Goal: Use online tool/utility: Utilize a website feature to perform a specific function

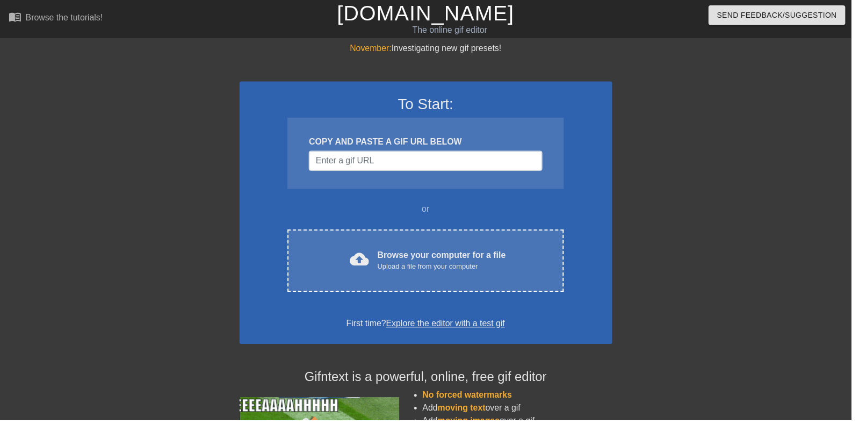
click at [483, 265] on div "Upload a file from your computer" at bounding box center [446, 269] width 130 height 11
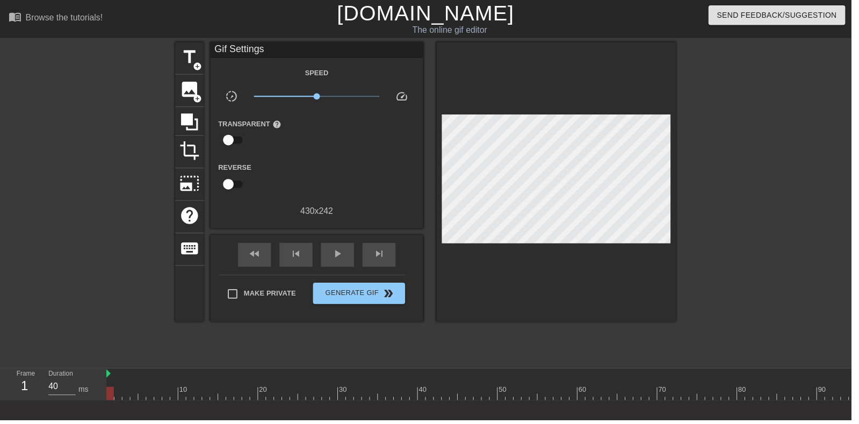
click at [190, 88] on span "image" at bounding box center [191, 90] width 20 height 20
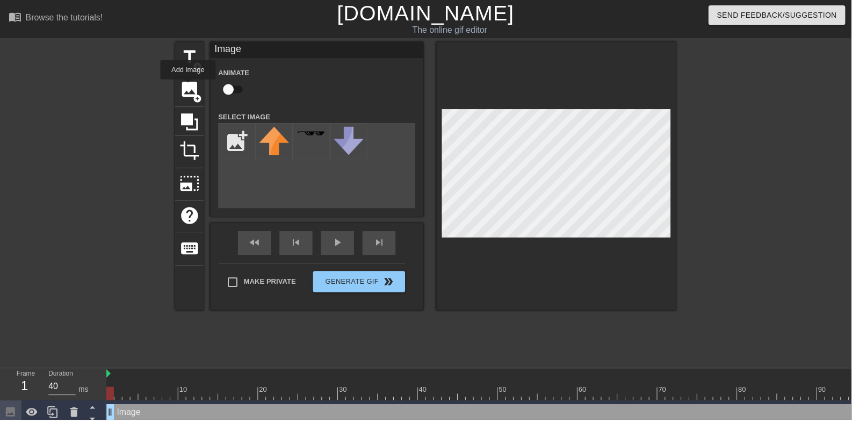
click at [238, 91] on input "checkbox" at bounding box center [230, 90] width 61 height 20
checkbox input "true"
click at [238, 136] on input "file" at bounding box center [239, 143] width 37 height 37
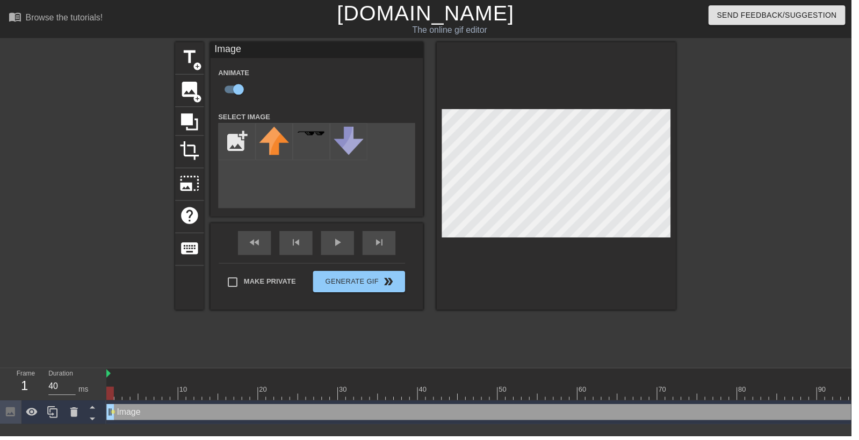
type input "C:\fakepath\98765738384724.png"
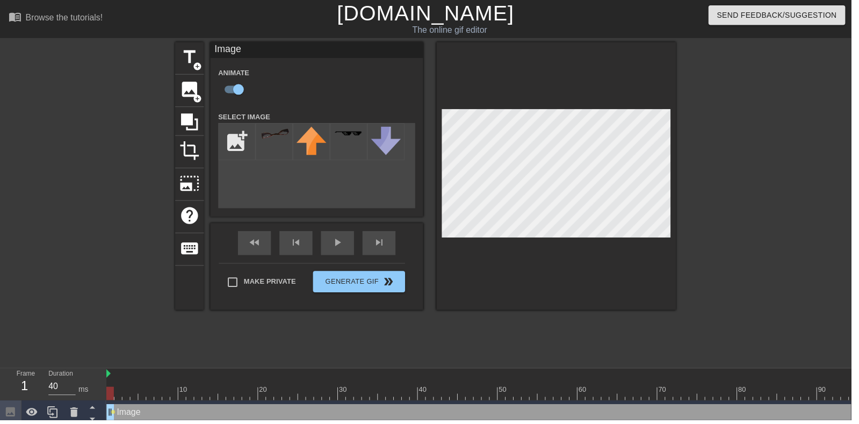
click at [289, 132] on img at bounding box center [277, 134] width 30 height 12
click at [803, 188] on div at bounding box center [775, 203] width 161 height 322
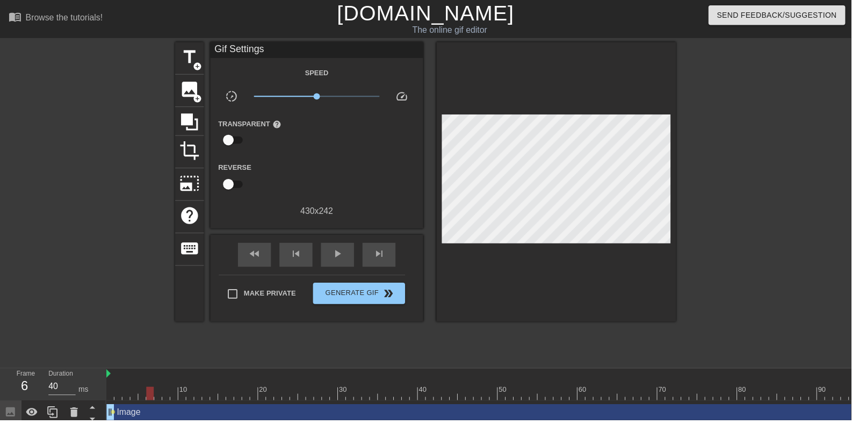
type input "50"
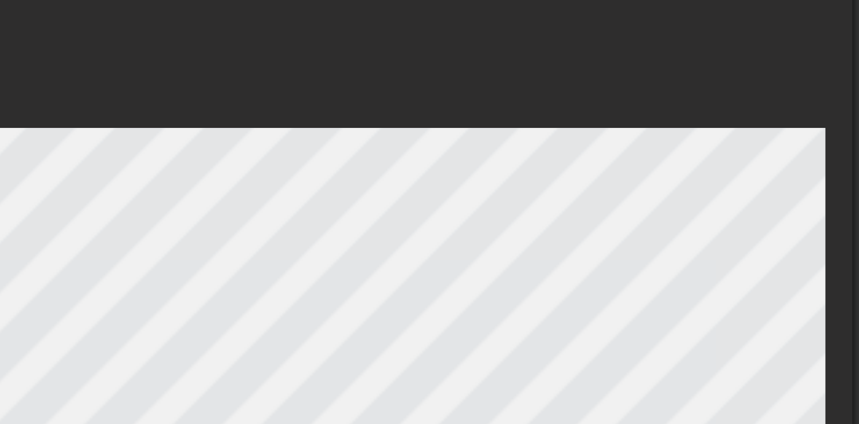
click at [586, 99] on div at bounding box center [562, 177] width 242 height 270
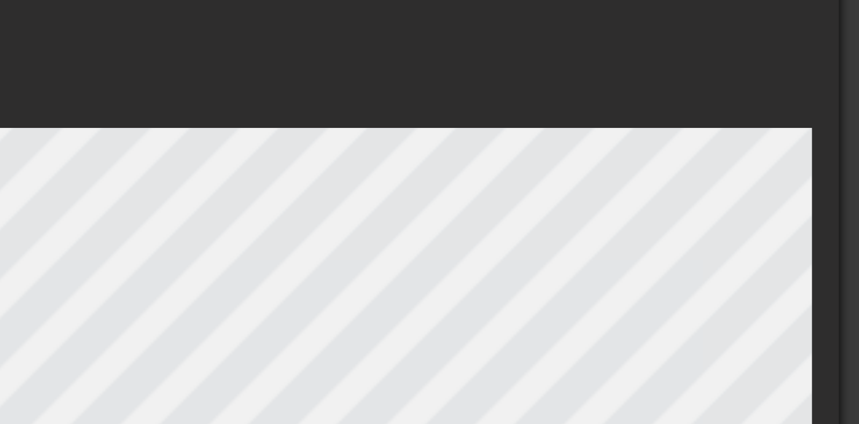
click at [613, 97] on div at bounding box center [562, 177] width 242 height 270
click at [607, 94] on div at bounding box center [562, 177] width 242 height 270
click at [613, 91] on div at bounding box center [562, 177] width 242 height 270
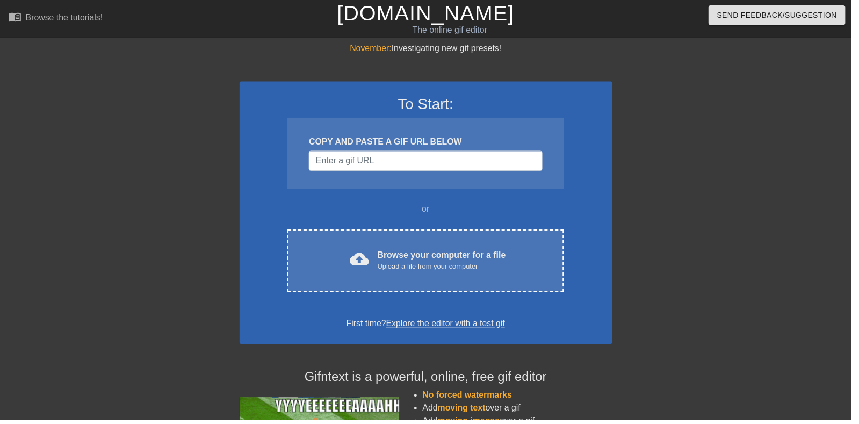
click at [498, 254] on div "Browse your computer for a file Upload a file from your computer" at bounding box center [446, 263] width 130 height 24
click at [513, 265] on div "cloud_upload Browse your computer for a file Upload a file from your computer" at bounding box center [429, 263] width 233 height 24
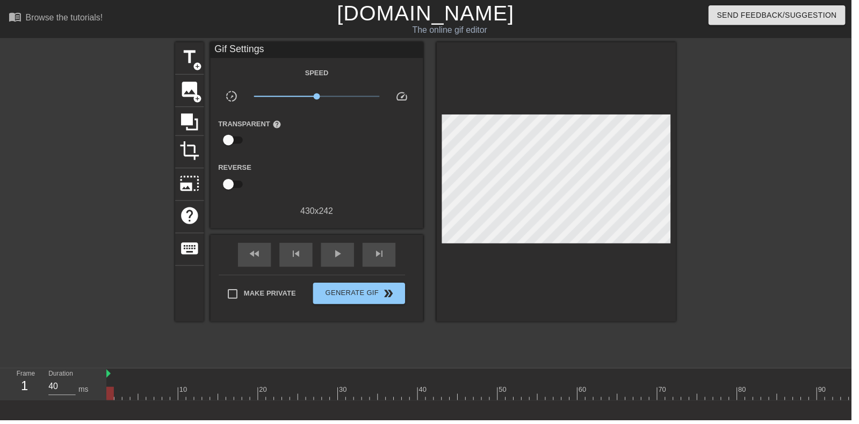
click at [193, 91] on span "image" at bounding box center [191, 90] width 20 height 20
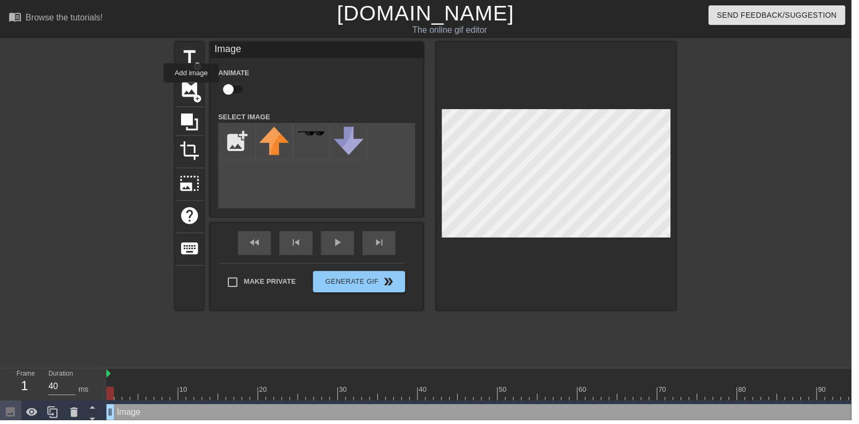
click at [237, 91] on input "checkbox" at bounding box center [230, 90] width 61 height 20
checkbox input "true"
click at [232, 139] on input "file" at bounding box center [239, 143] width 37 height 37
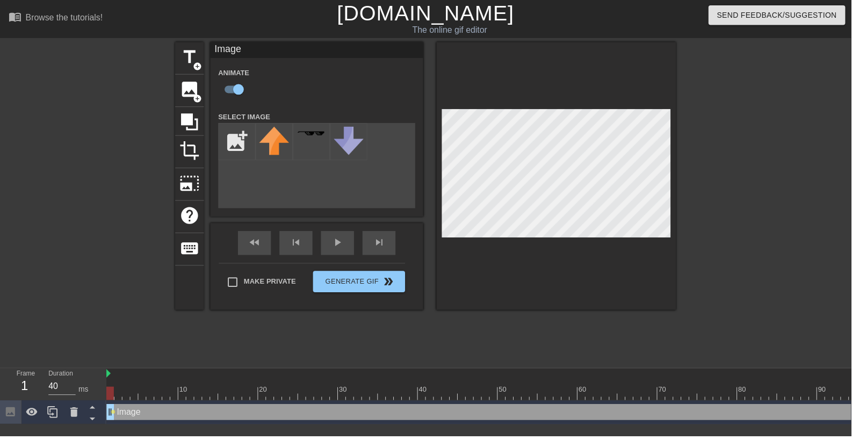
type input "C:\fakepath\98765738384724.png"
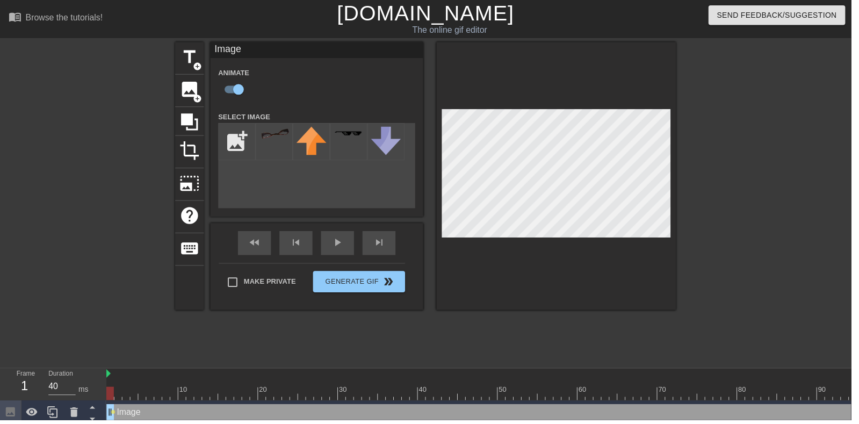
click at [271, 140] on img at bounding box center [277, 134] width 30 height 12
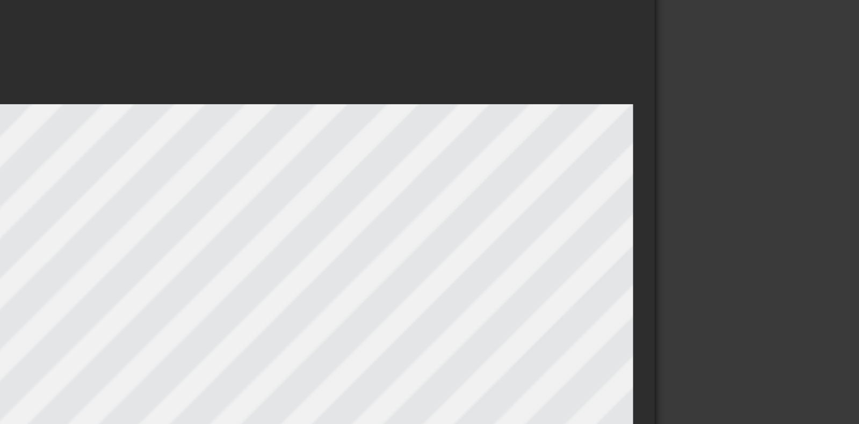
click at [662, 94] on div at bounding box center [562, 177] width 242 height 270
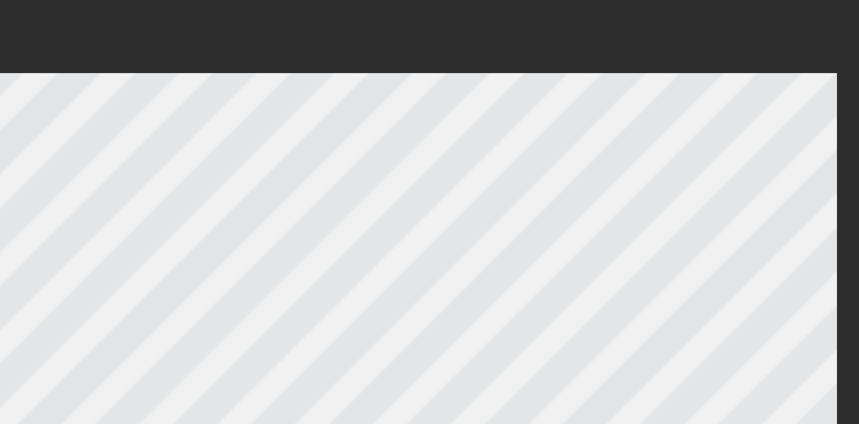
click at [587, 107] on div at bounding box center [562, 177] width 242 height 270
click at [592, 110] on div at bounding box center [562, 183] width 242 height 282
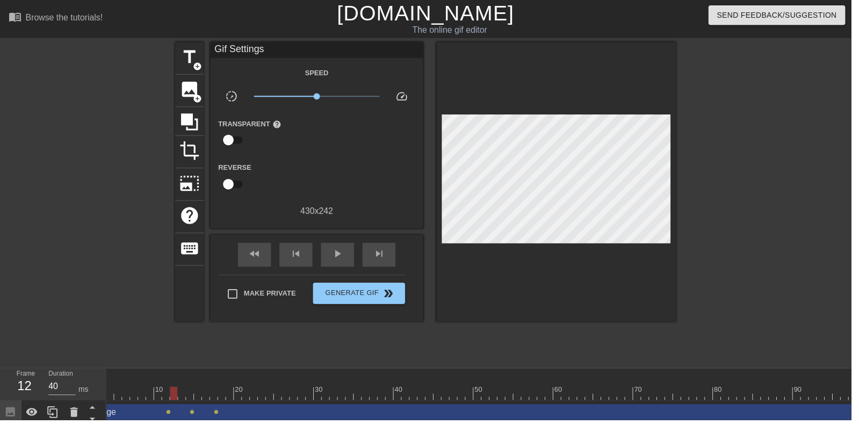
scroll to position [0, 0]
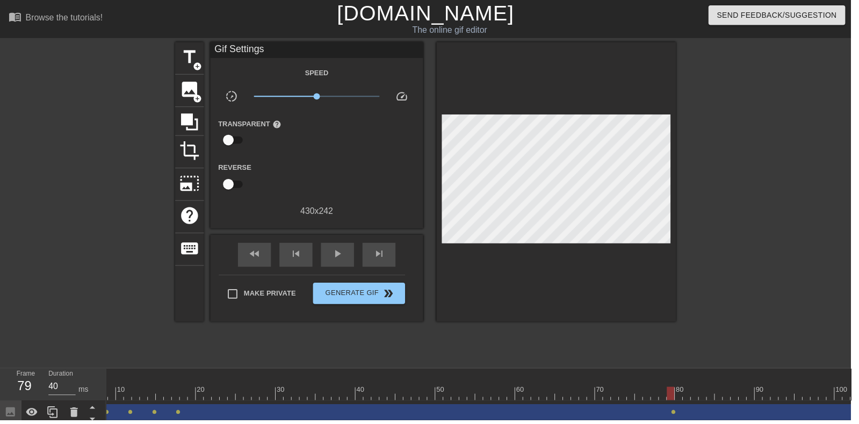
scroll to position [0, 37]
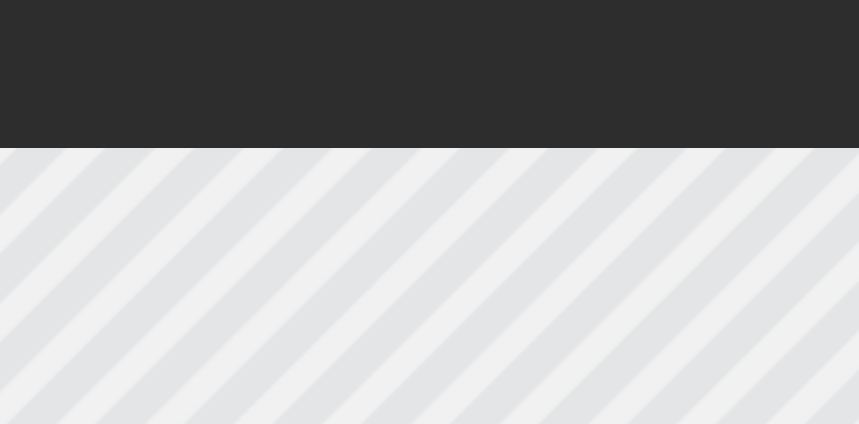
click at [588, 99] on div at bounding box center [562, 177] width 242 height 270
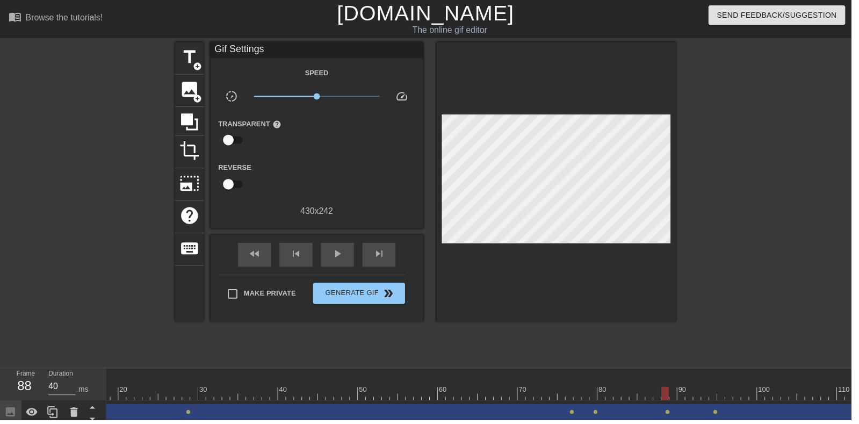
scroll to position [0, 115]
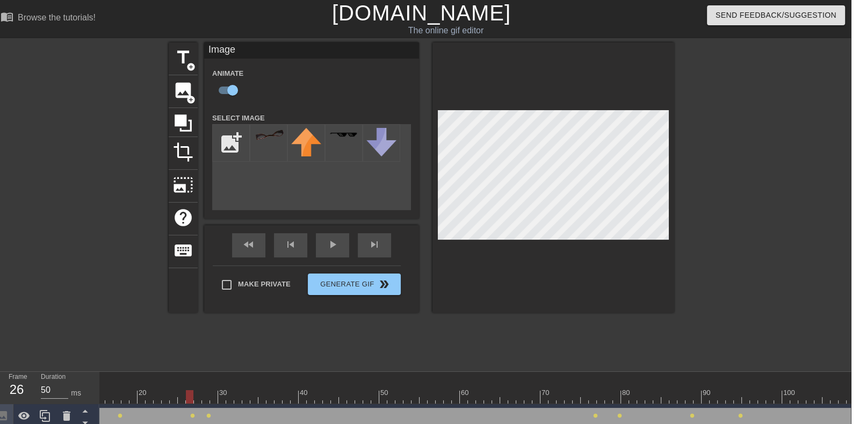
click at [785, 163] on div at bounding box center [775, 203] width 161 height 322
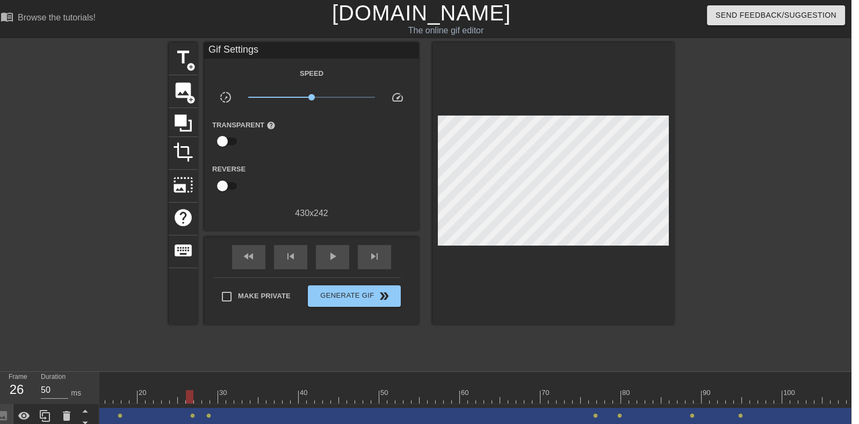
click at [749, 208] on div at bounding box center [775, 203] width 161 height 322
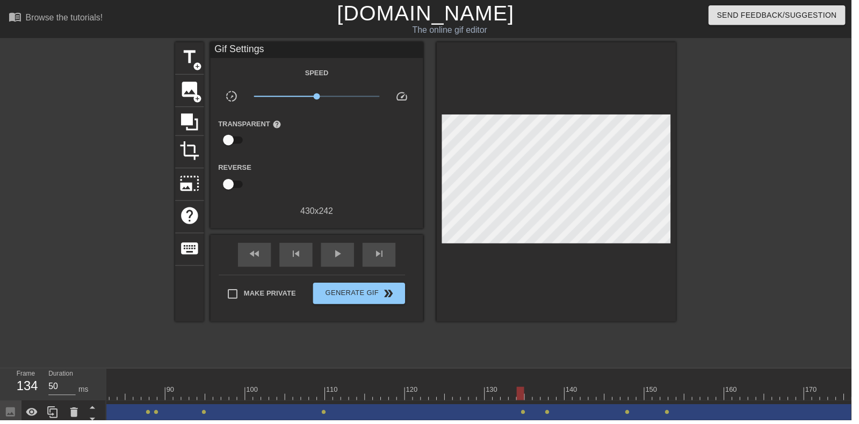
scroll to position [0, 660]
click at [430, 390] on div at bounding box center [411, 396] width 1927 height 13
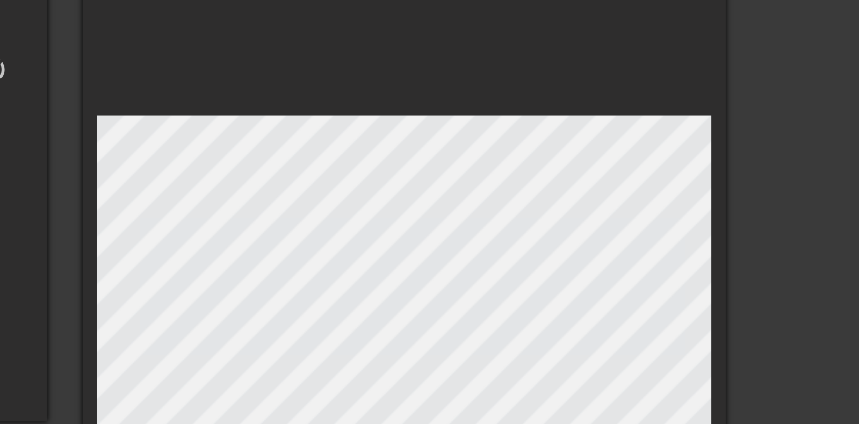
scroll to position [0, 0]
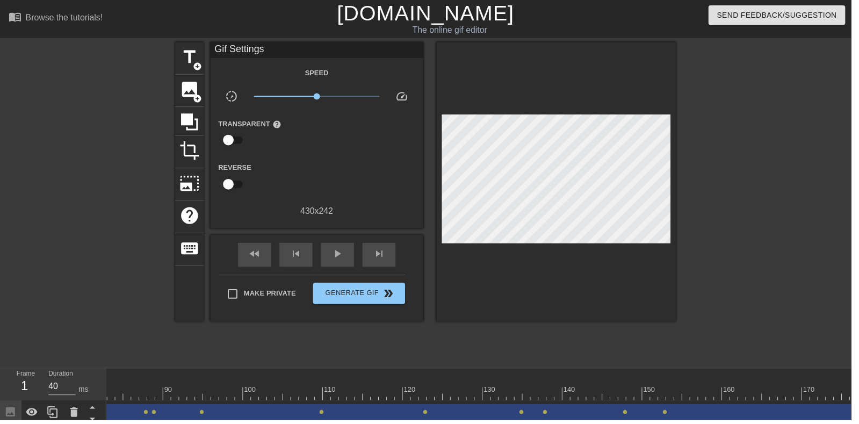
click at [425, 396] on div at bounding box center [411, 396] width 1927 height 13
click at [541, 393] on div at bounding box center [117, 396] width 1927 height 13
click at [326, 385] on div at bounding box center [329, 389] width 8 height 13
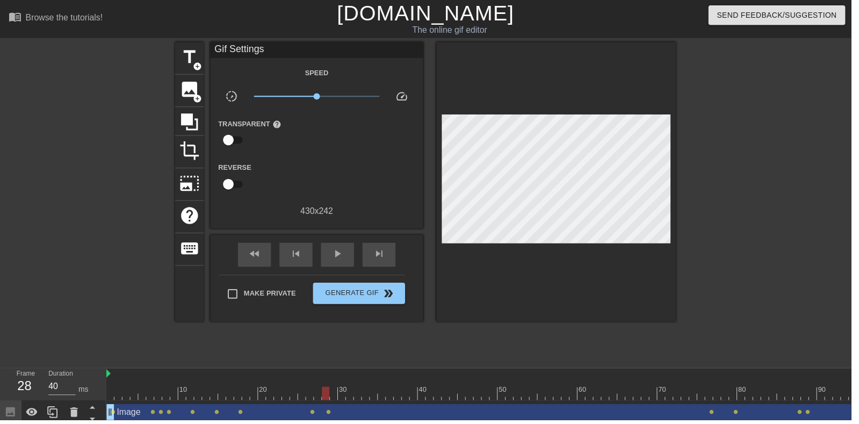
click at [269, 388] on div at bounding box center [273, 389] width 8 height 13
click at [464, 386] on div at bounding box center [463, 389] width 8 height 13
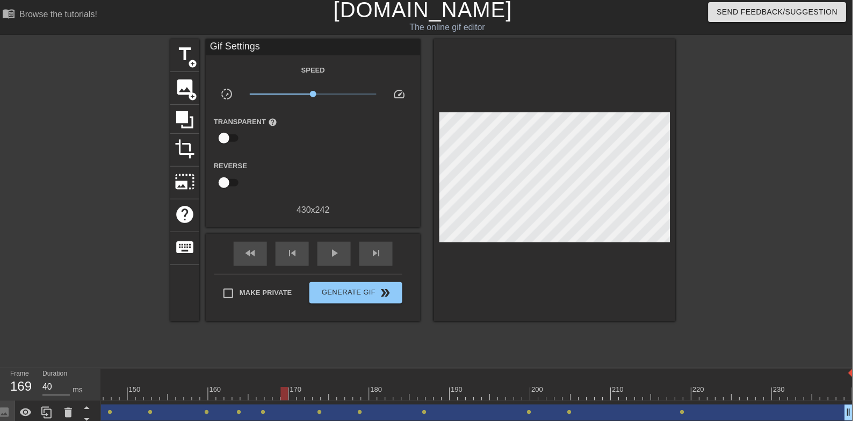
scroll to position [1, 0]
click at [340, 265] on div "play_arrow" at bounding box center [340, 257] width 33 height 24
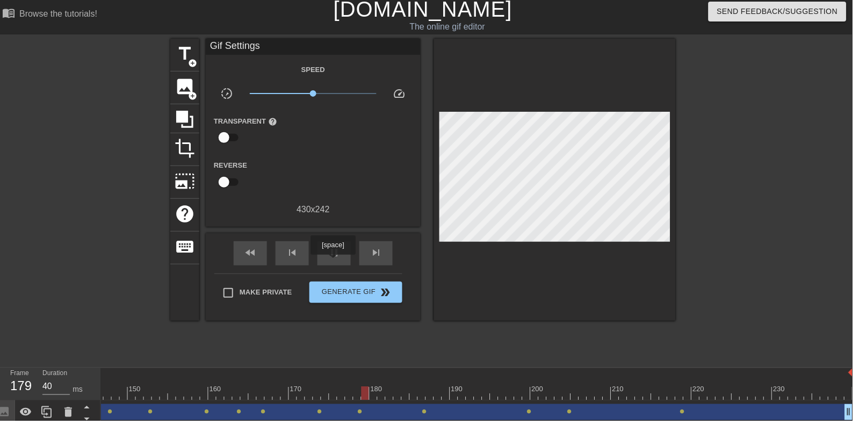
click at [342, 263] on div "pause" at bounding box center [340, 257] width 33 height 24
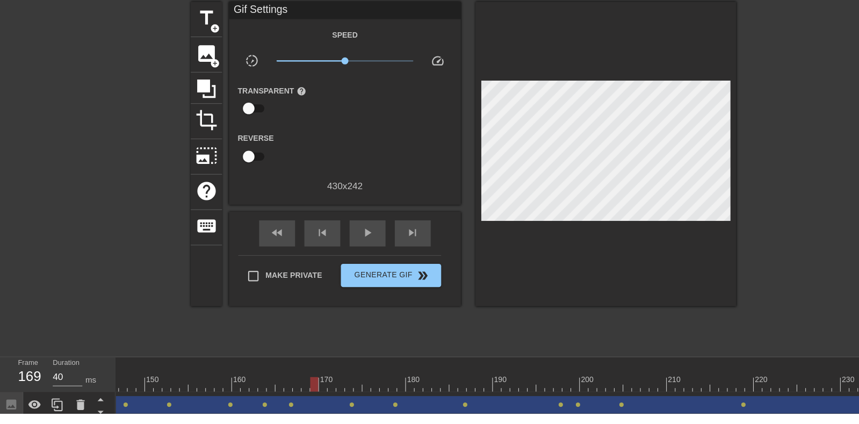
scroll to position [0, 0]
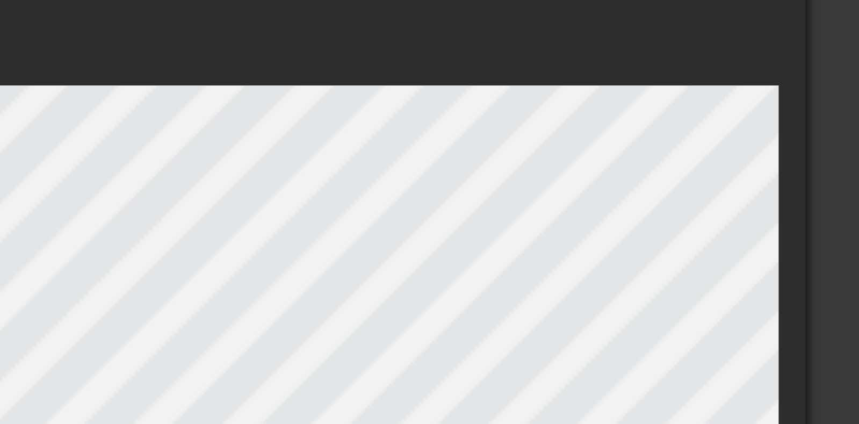
click at [613, 102] on div at bounding box center [562, 177] width 242 height 270
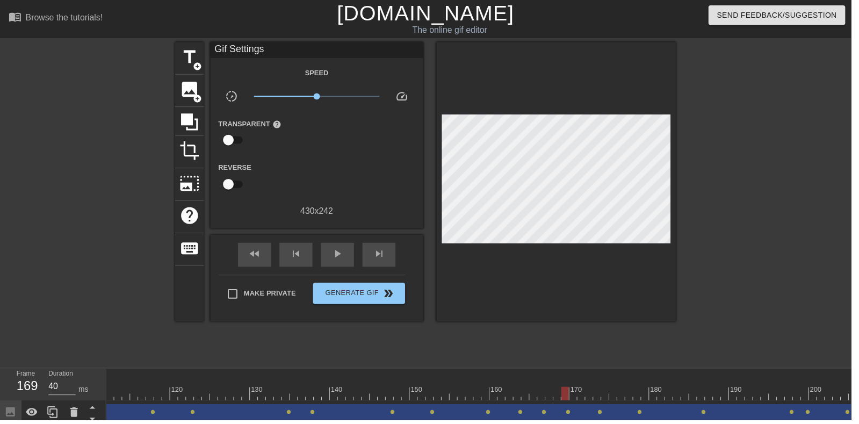
scroll to position [0, 907]
click at [511, 390] on div at bounding box center [164, 396] width 1927 height 13
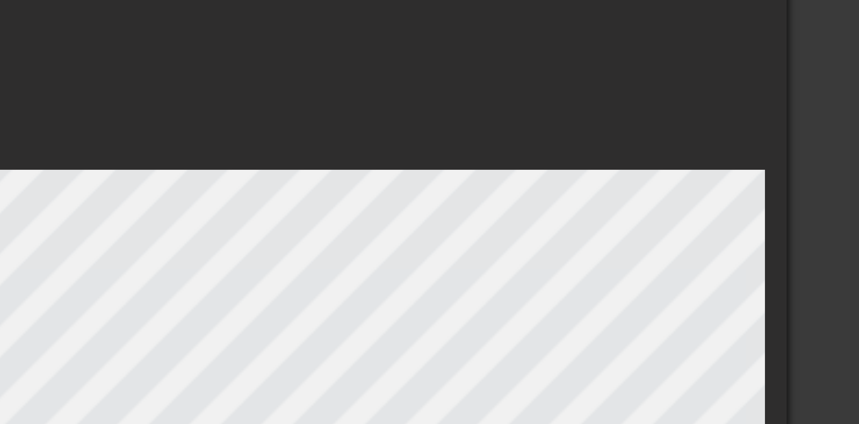
click at [603, 92] on div at bounding box center [562, 177] width 242 height 270
click at [614, 87] on div at bounding box center [562, 177] width 242 height 270
click at [599, 105] on div at bounding box center [562, 177] width 242 height 270
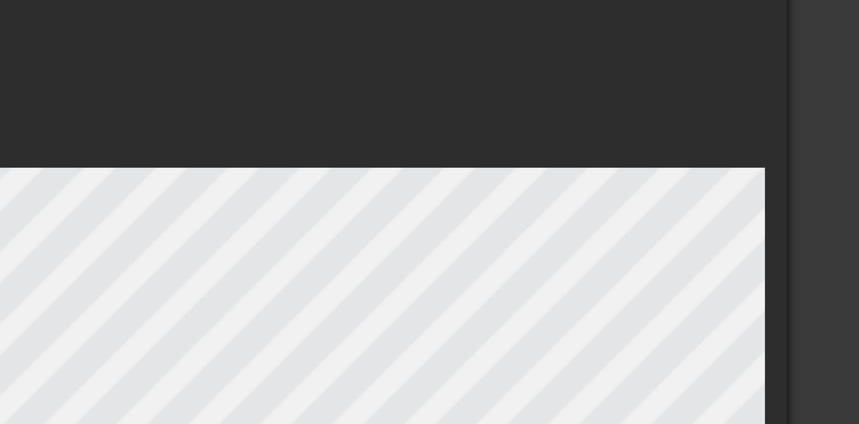
click at [608, 98] on div at bounding box center [562, 183] width 242 height 282
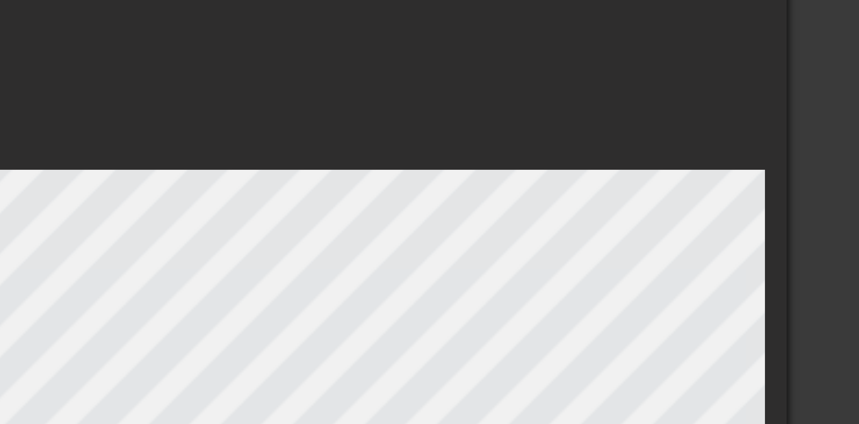
click at [658, 97] on div at bounding box center [562, 177] width 242 height 270
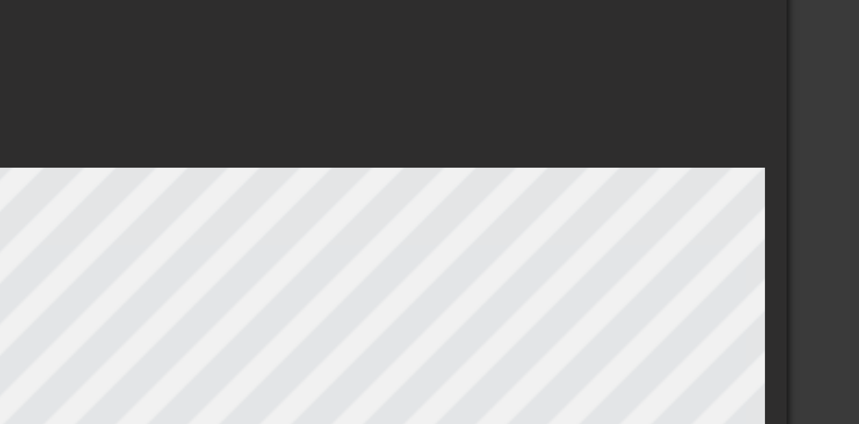
click at [681, 105] on div at bounding box center [562, 183] width 242 height 282
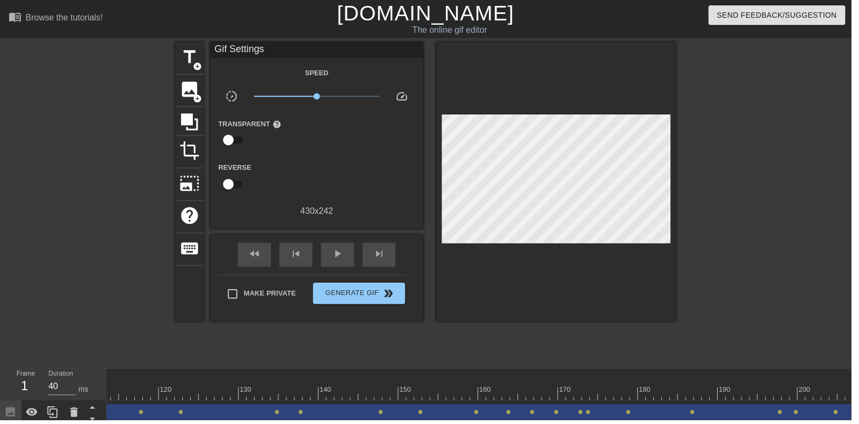
click at [616, 392] on div at bounding box center [164, 396] width 1927 height 13
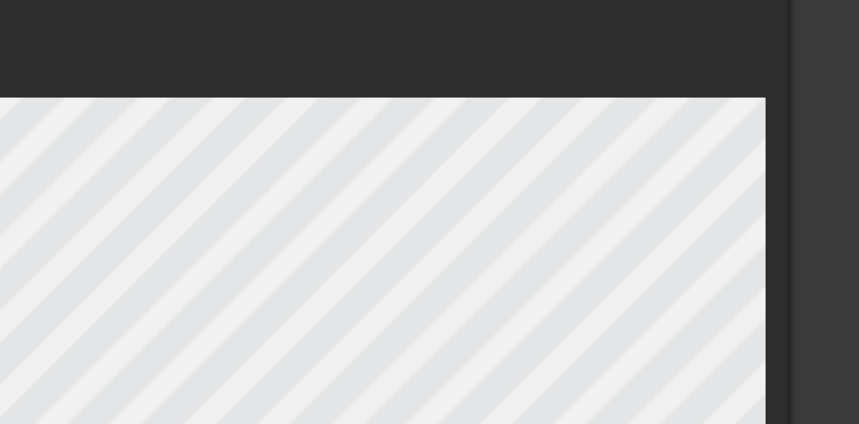
click at [607, 102] on div at bounding box center [562, 177] width 242 height 270
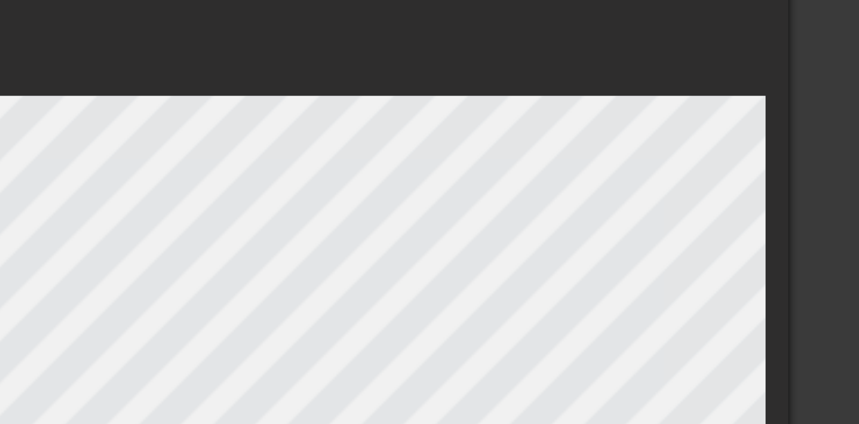
click at [545, 107] on div at bounding box center [562, 183] width 242 height 282
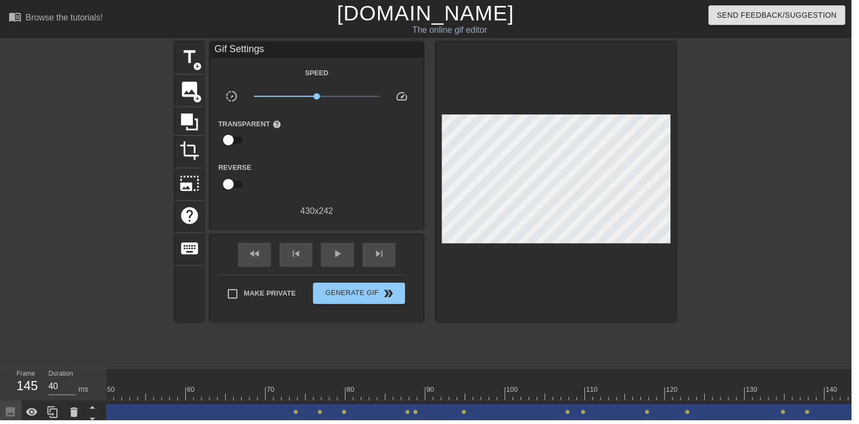
scroll to position [0, 0]
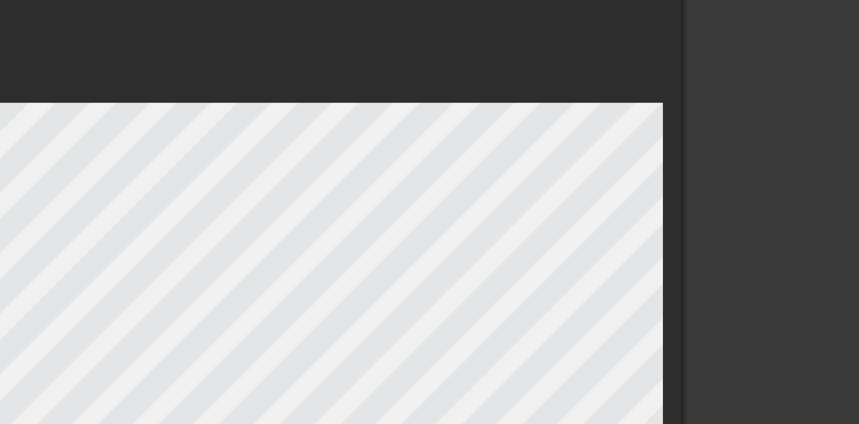
click at [695, 140] on div at bounding box center [775, 203] width 161 height 322
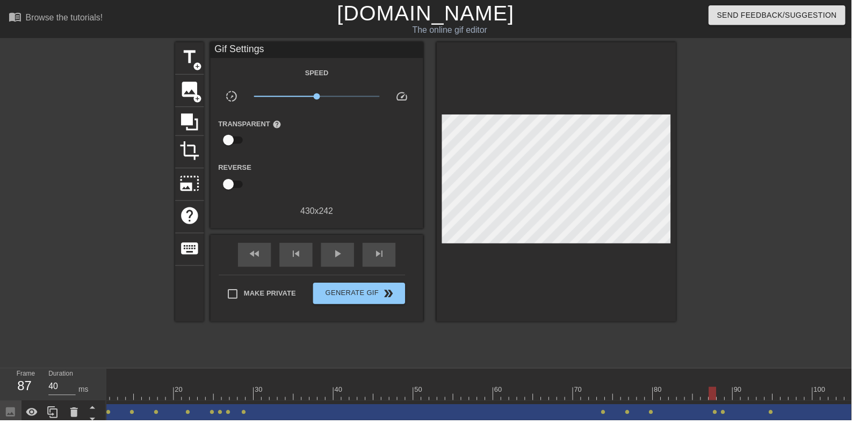
scroll to position [0, 98]
click at [563, 392] on div at bounding box center [185, 396] width 1927 height 13
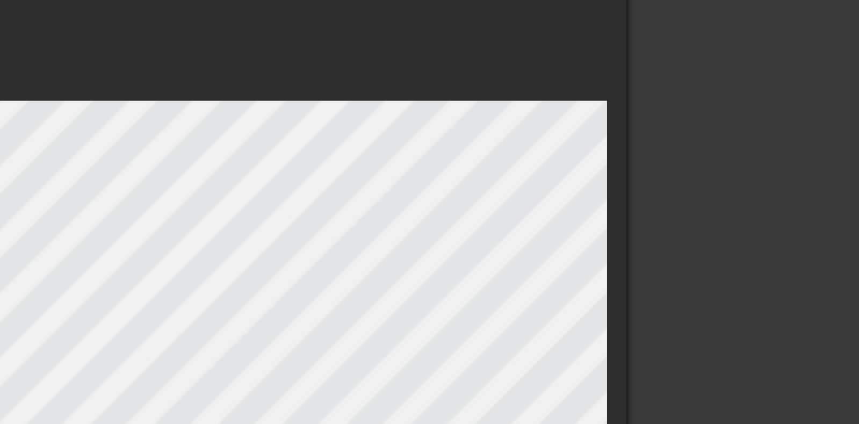
click at [702, 123] on div at bounding box center [775, 203] width 161 height 322
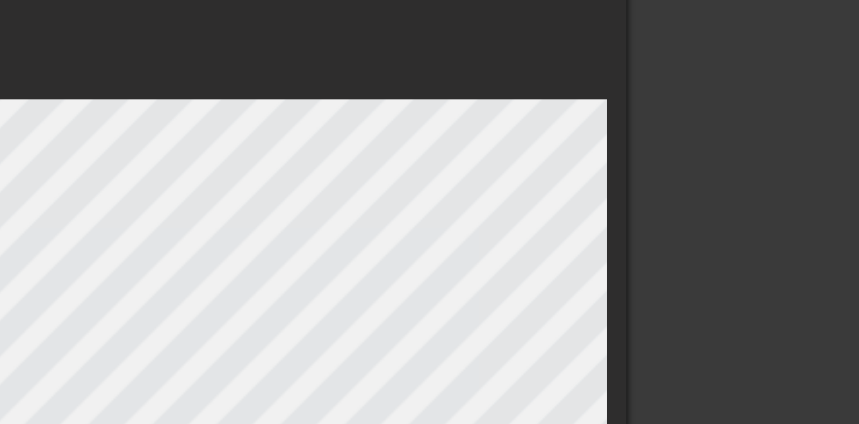
click at [714, 140] on div at bounding box center [775, 203] width 161 height 322
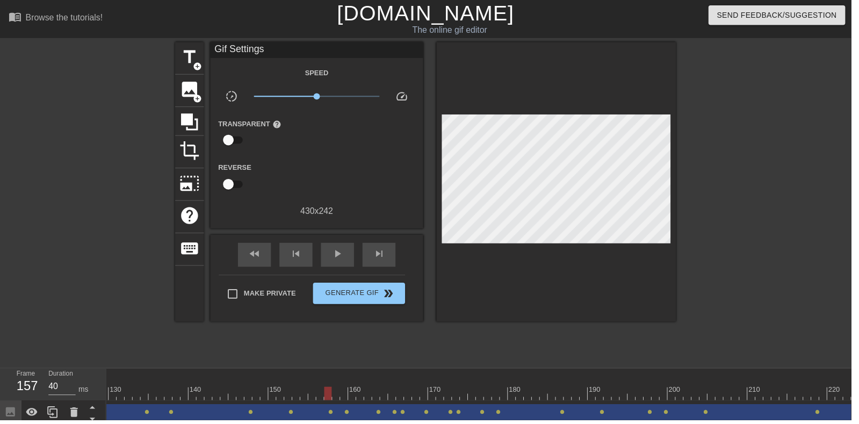
scroll to position [0, 1038]
click at [416, 397] on div at bounding box center [32, 396] width 1927 height 13
click at [449, 390] on div at bounding box center [19, 396] width 1927 height 13
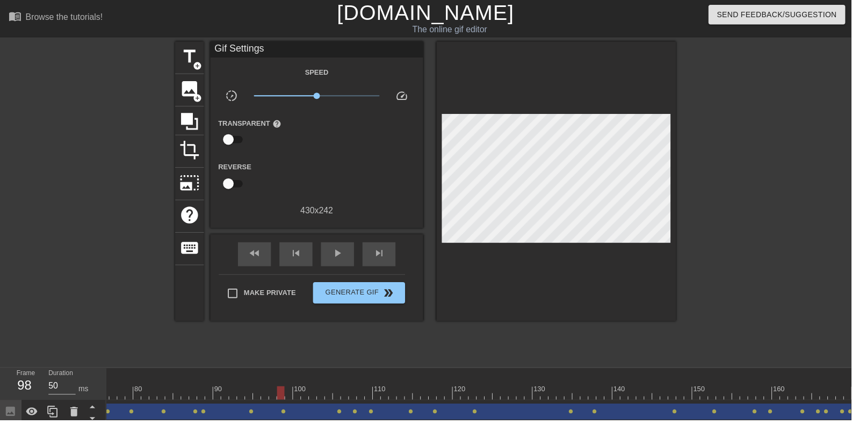
scroll to position [0, 0]
click at [416, 391] on div at bounding box center [461, 396] width 1927 height 13
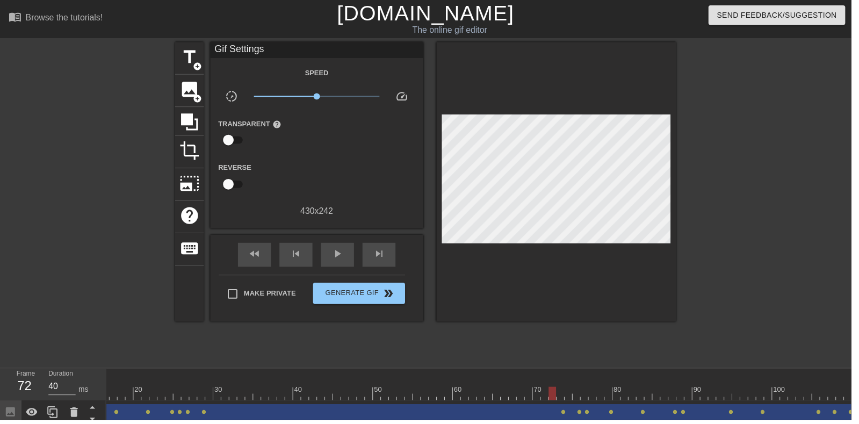
scroll to position [0, 125]
click at [346, 257] on span "play_arrow" at bounding box center [340, 256] width 13 height 13
click at [337, 253] on span "pause" at bounding box center [340, 256] width 13 height 13
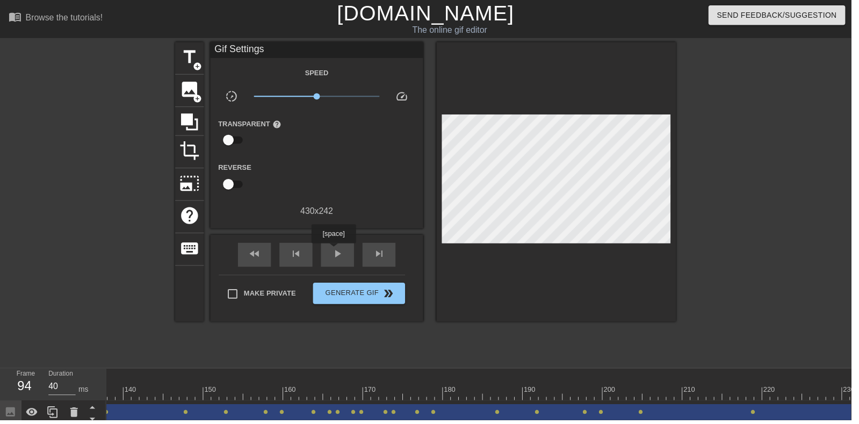
scroll to position [0, 1103]
click at [304, 389] on div at bounding box center [305, 392] width 2 height 11
click at [304, 390] on div at bounding box center [307, 396] width 8 height 13
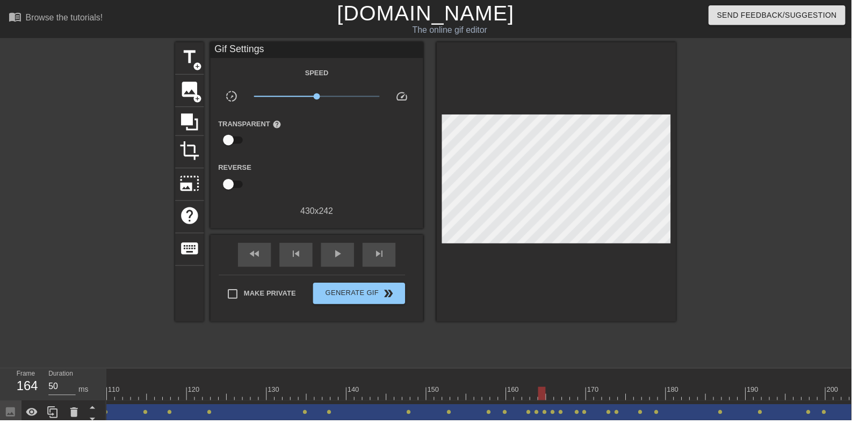
scroll to position [0, 0]
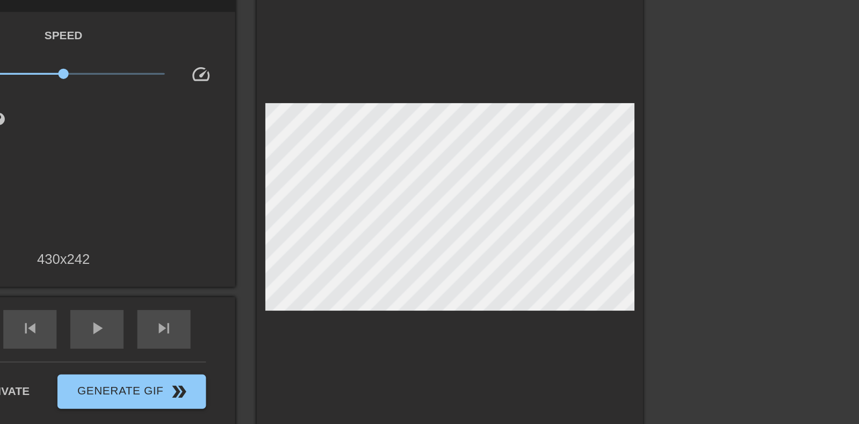
click at [770, 119] on div at bounding box center [775, 203] width 161 height 322
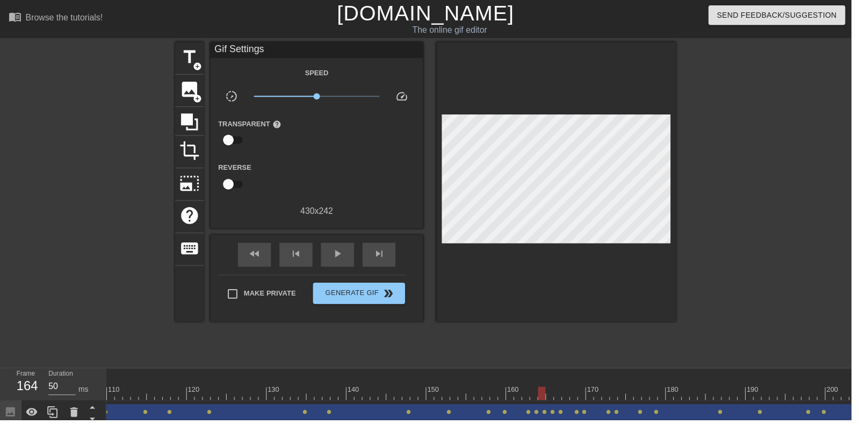
scroll to position [1, 0]
click at [532, 388] on div at bounding box center [531, 388] width 8 height 13
click at [533, 394] on div at bounding box center [531, 396] width 8 height 13
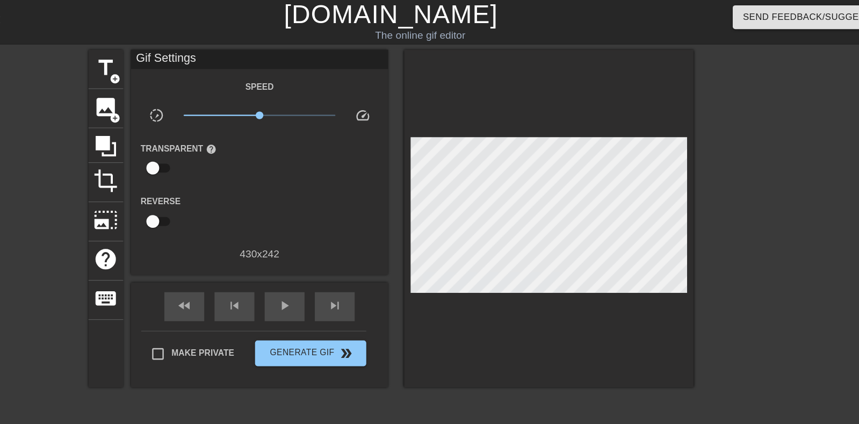
scroll to position [0, 0]
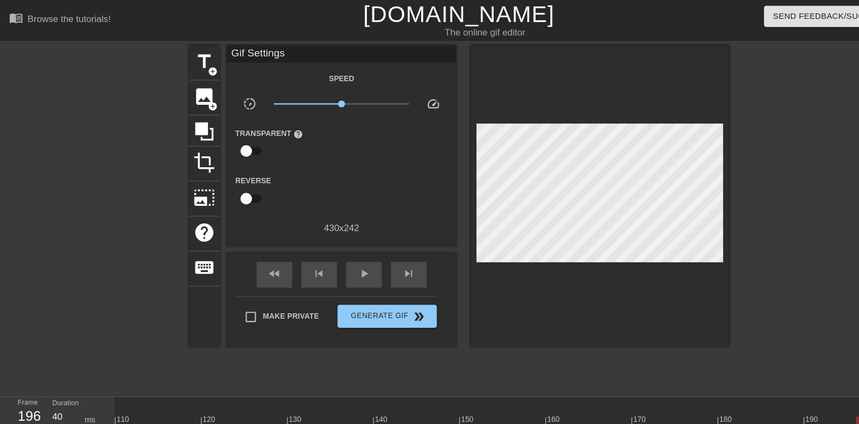
click at [622, 389] on div at bounding box center [620, 389] width 8 height 13
type input "40"
click at [195, 94] on span "image" at bounding box center [191, 90] width 20 height 20
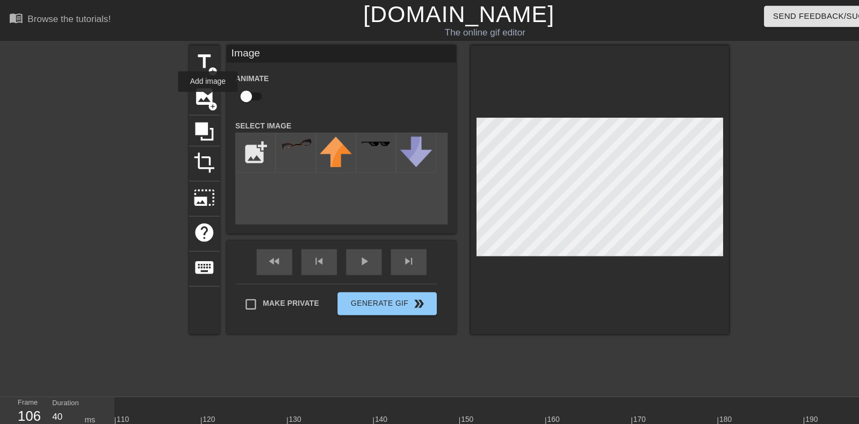
click at [235, 96] on input "checkbox" at bounding box center [230, 90] width 61 height 20
checkbox input "true"
click at [242, 132] on input "file" at bounding box center [239, 143] width 37 height 37
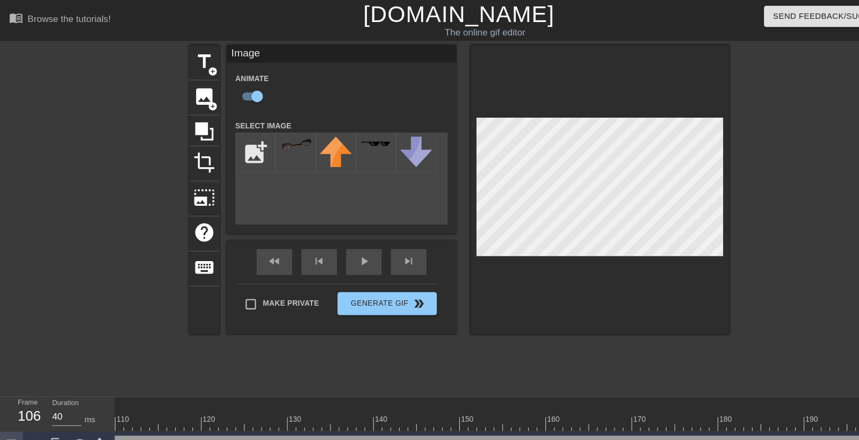
type input "C:\fakepath\98765437897543.png"
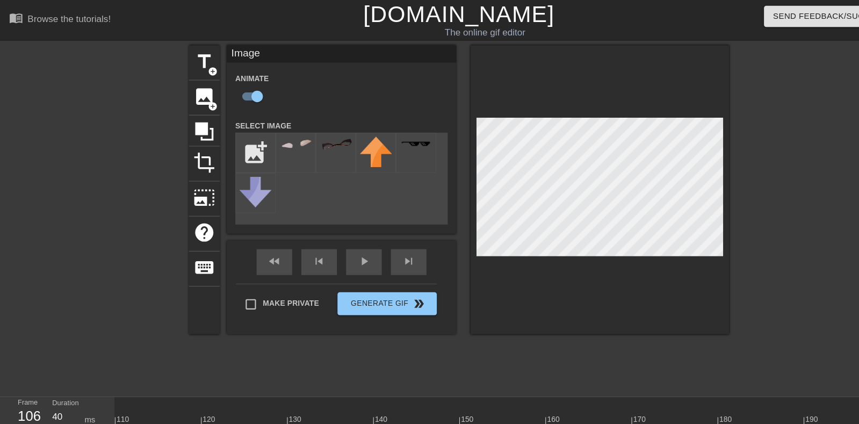
click at [274, 139] on img at bounding box center [277, 135] width 30 height 11
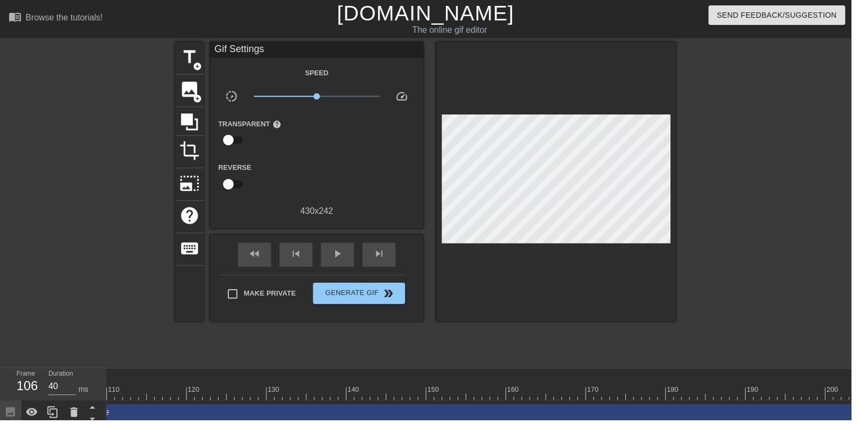
click at [393, 397] on div at bounding box center [192, 396] width 1927 height 13
click at [458, 420] on div "Image drag_handle drag_handle" at bounding box center [616, 416] width 1080 height 16
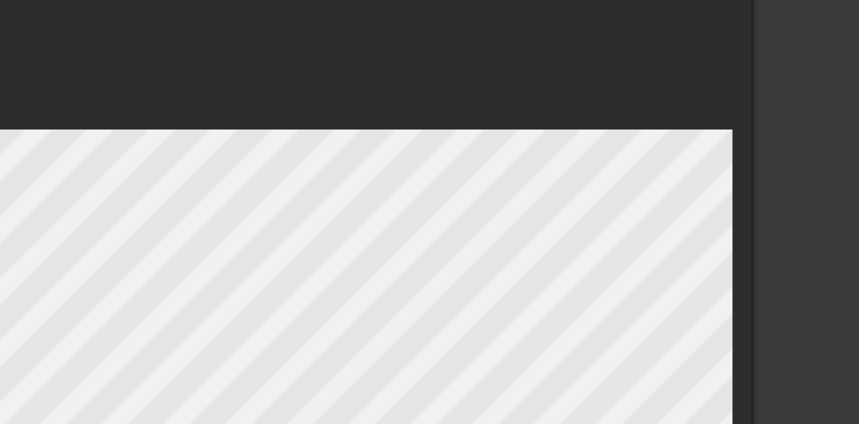
click at [586, 85] on div at bounding box center [562, 177] width 242 height 270
click at [586, 91] on div at bounding box center [562, 177] width 242 height 270
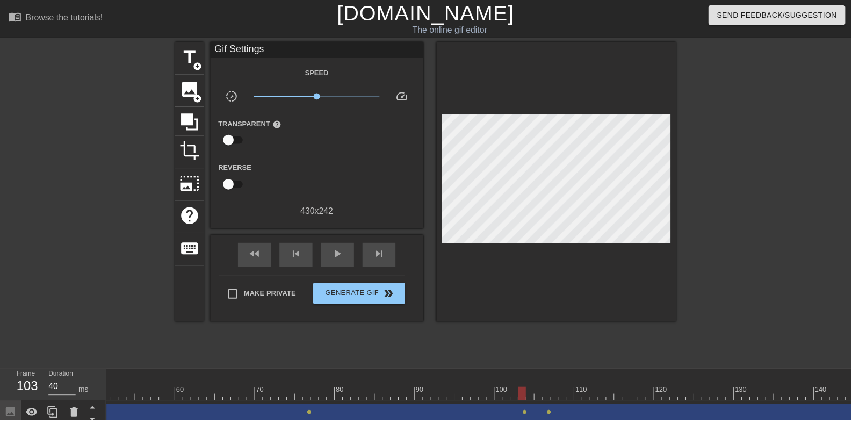
scroll to position [0, 406]
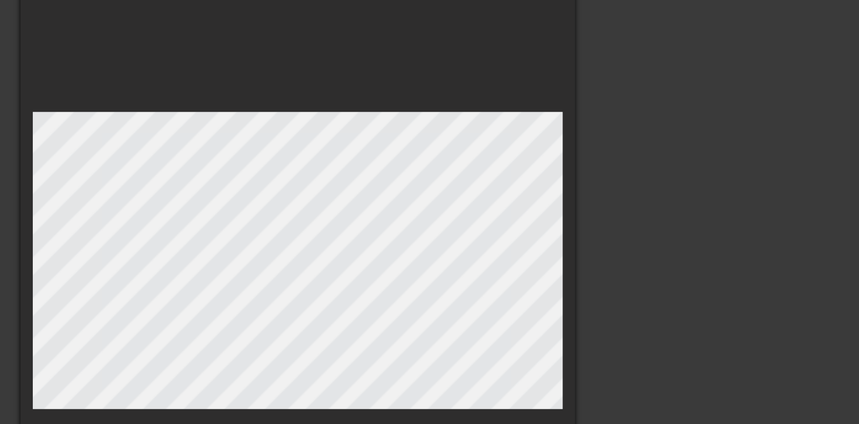
click at [715, 174] on div at bounding box center [775, 203] width 161 height 322
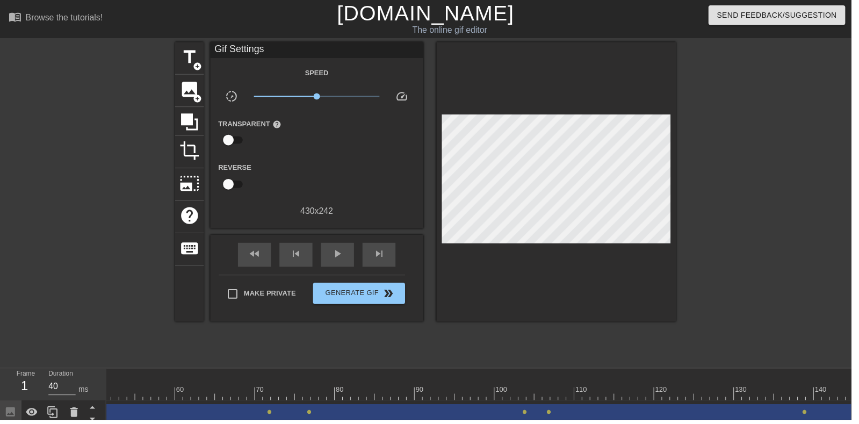
click at [334, 390] on div at bounding box center [664, 396] width 1927 height 13
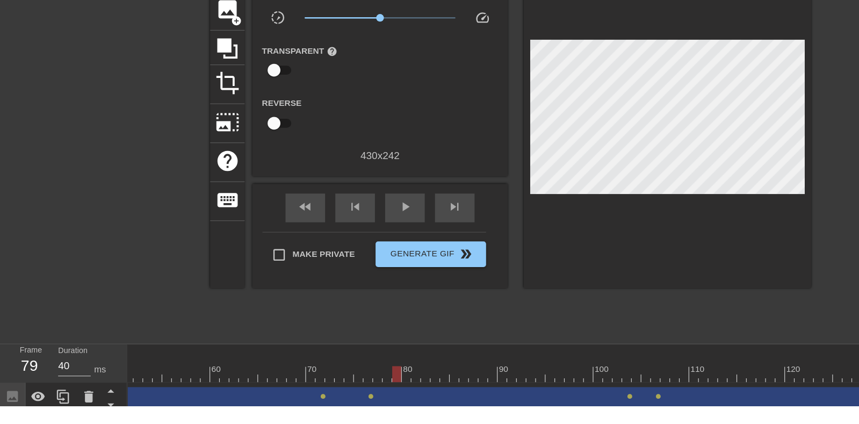
scroll to position [0, 390]
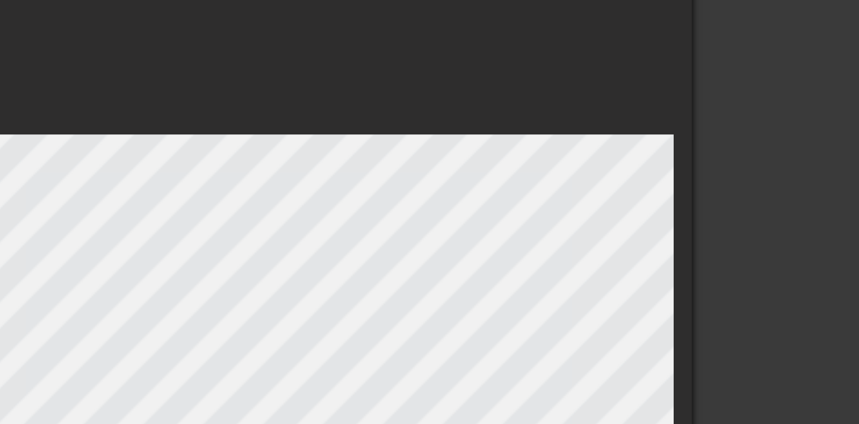
click at [588, 92] on div at bounding box center [562, 177] width 242 height 270
click at [590, 85] on div at bounding box center [562, 177] width 242 height 270
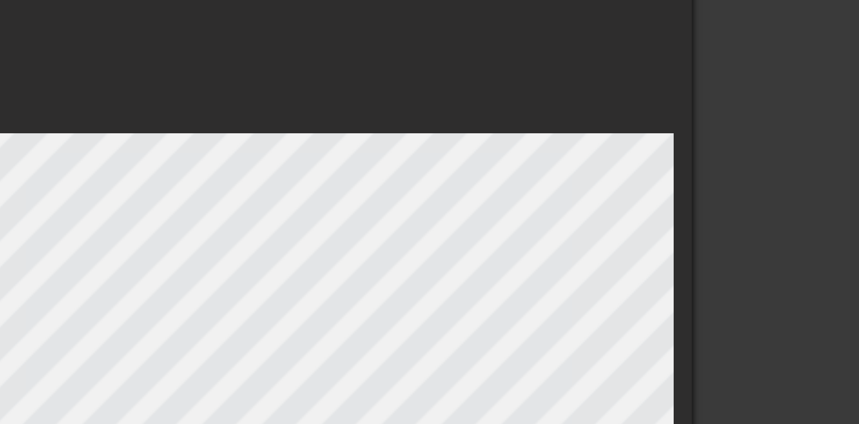
click at [601, 102] on div at bounding box center [562, 183] width 242 height 282
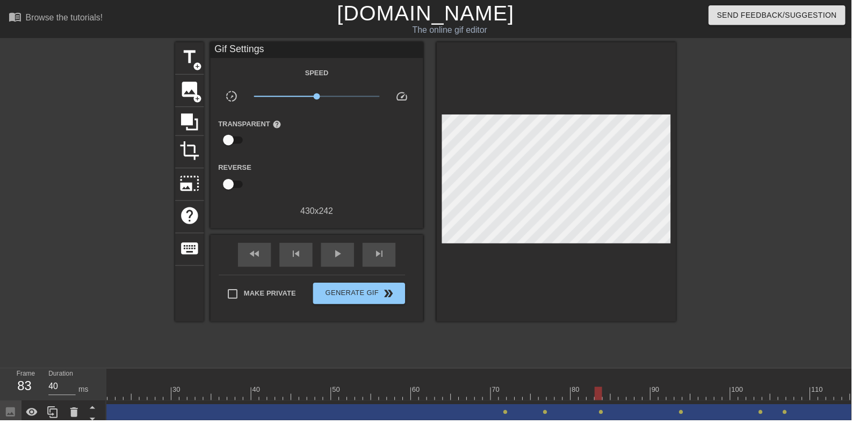
scroll to position [0, 164]
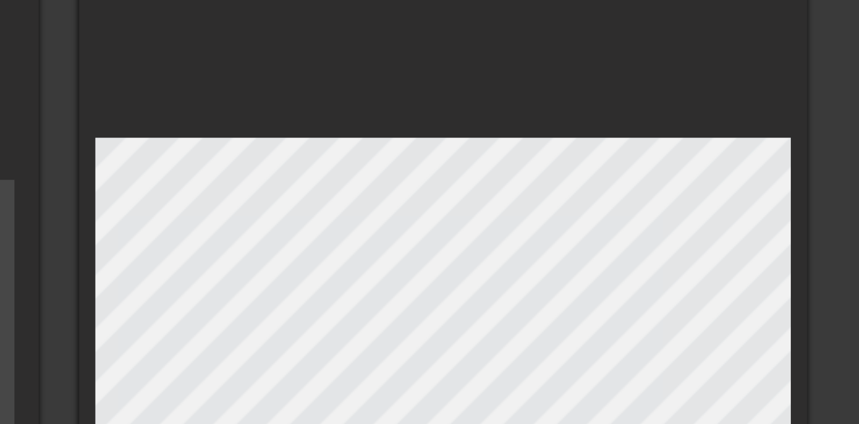
click at [579, 88] on div at bounding box center [562, 177] width 242 height 270
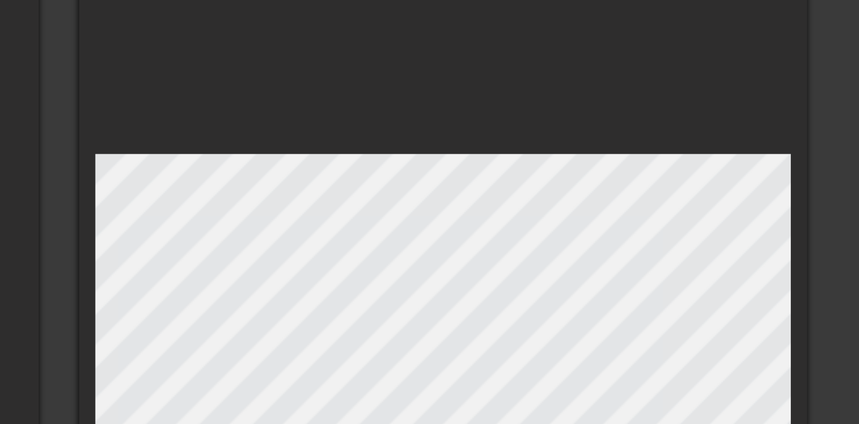
click at [587, 80] on div at bounding box center [562, 183] width 242 height 282
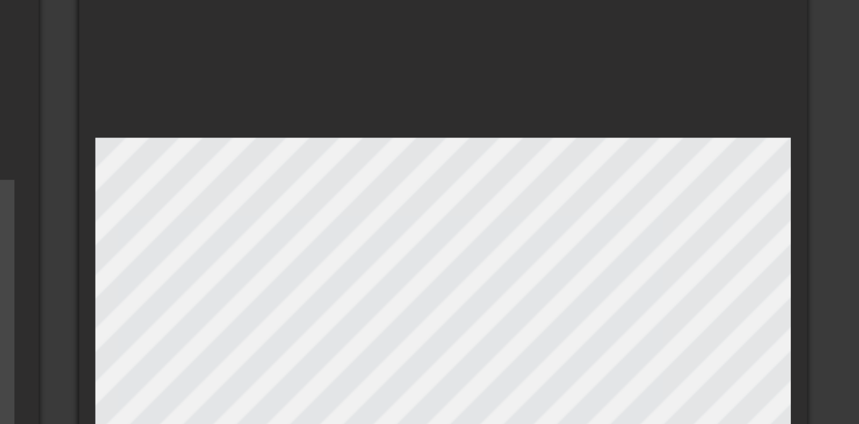
click at [583, 89] on div at bounding box center [562, 177] width 242 height 270
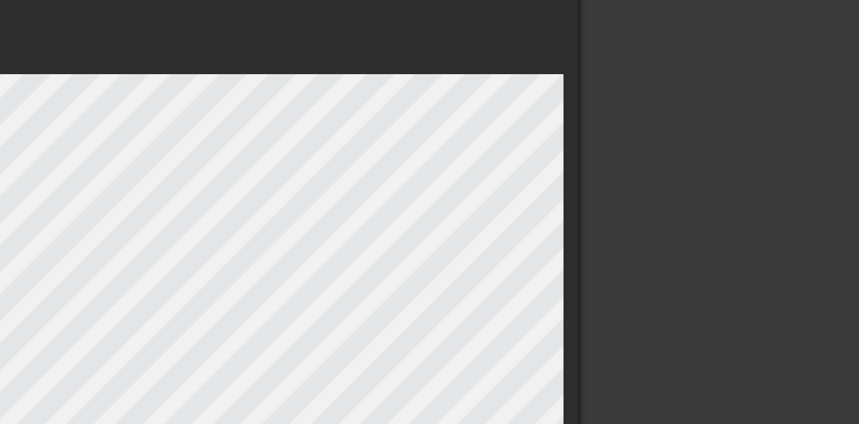
scroll to position [0, 0]
click at [725, 133] on div at bounding box center [775, 203] width 161 height 322
click at [735, 135] on div at bounding box center [775, 198] width 161 height 322
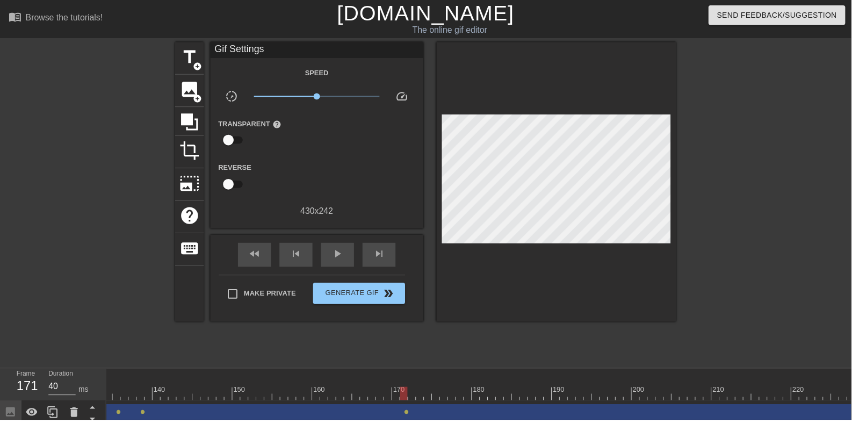
scroll to position [0, 1073]
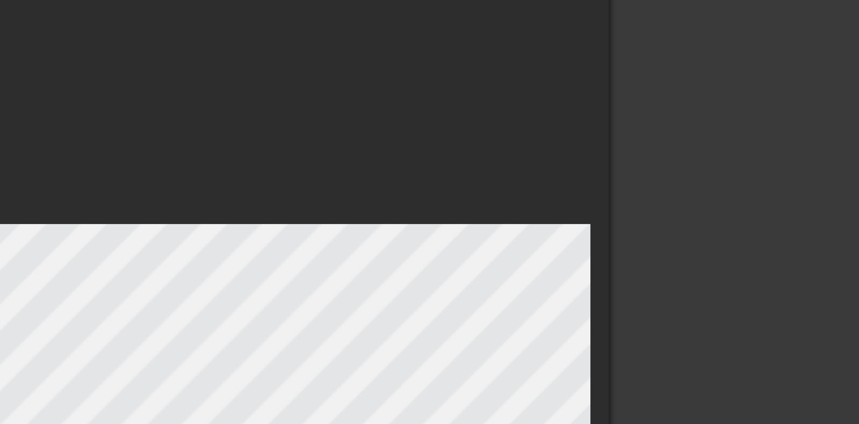
click at [634, 89] on div at bounding box center [562, 177] width 242 height 270
click at [657, 99] on div at bounding box center [562, 183] width 242 height 282
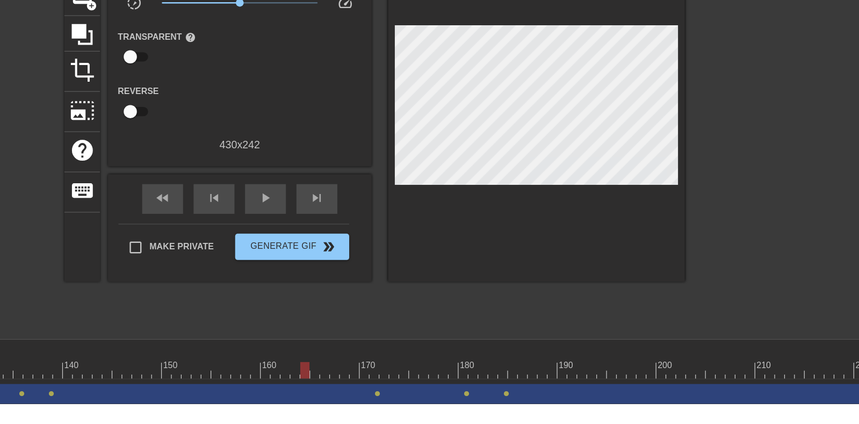
scroll to position [0, 0]
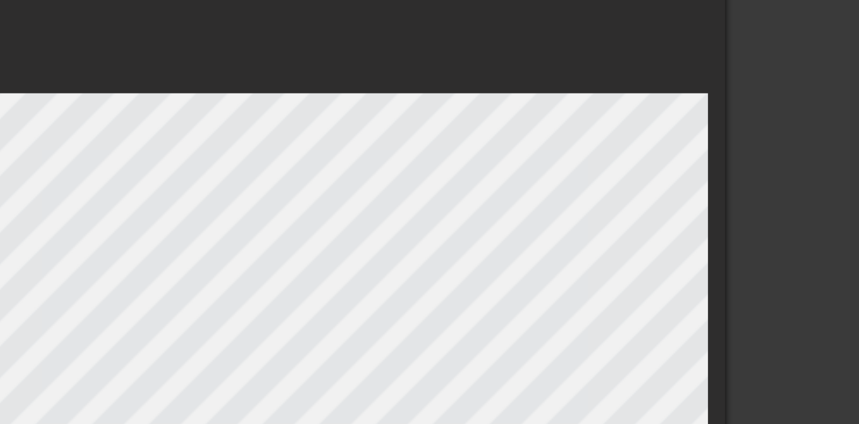
click at [573, 99] on div at bounding box center [562, 177] width 242 height 270
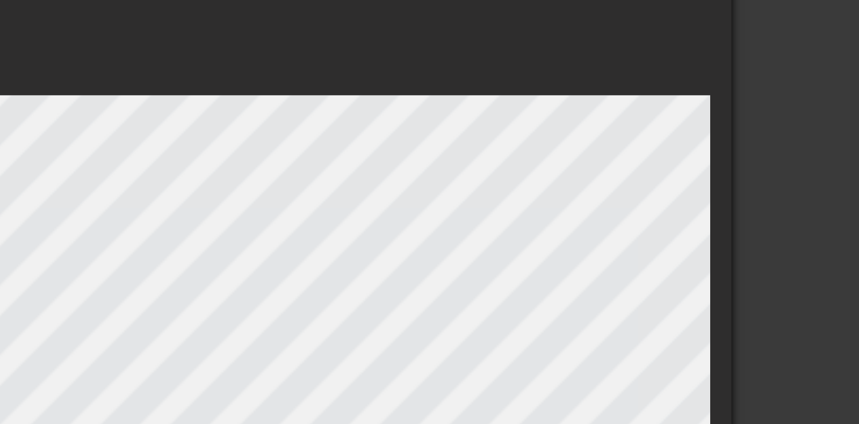
click at [591, 107] on div at bounding box center [562, 177] width 242 height 270
click at [598, 104] on div at bounding box center [562, 177] width 242 height 270
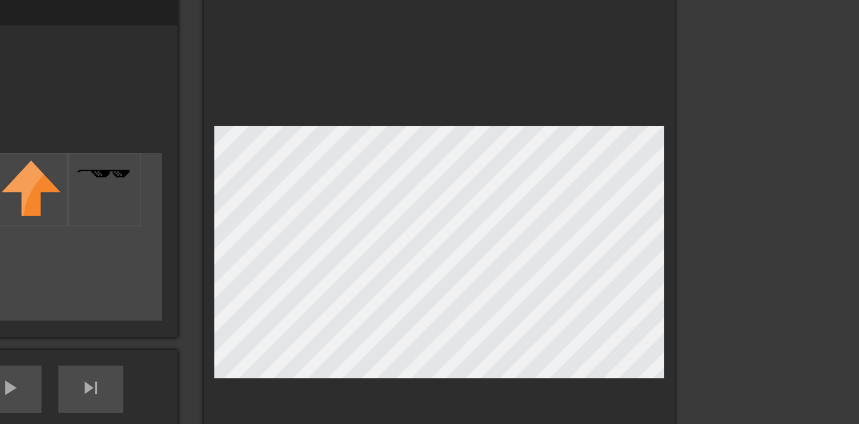
click at [608, 96] on div at bounding box center [562, 177] width 242 height 270
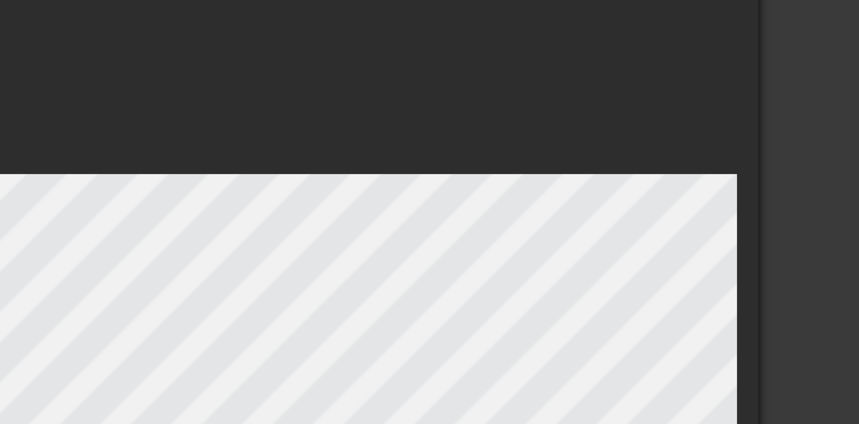
click at [601, 107] on div at bounding box center [562, 177] width 242 height 270
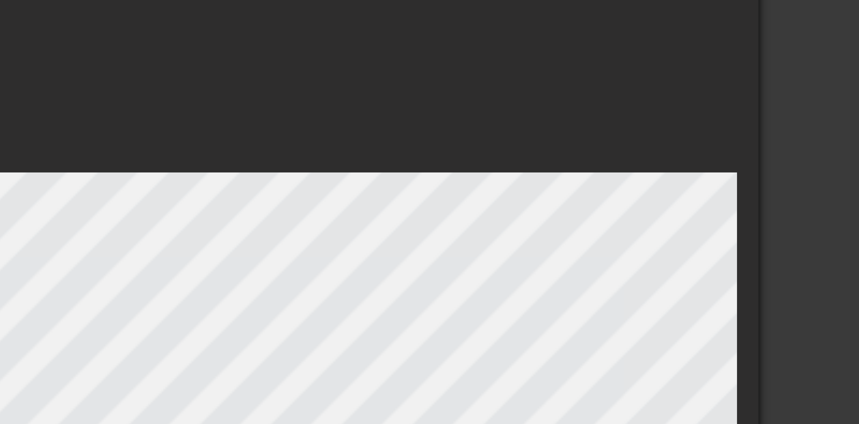
click at [600, 107] on div at bounding box center [562, 183] width 242 height 282
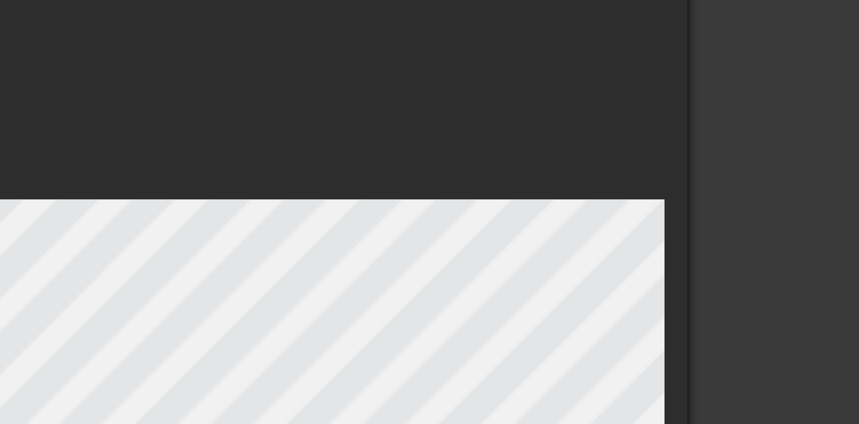
click at [700, 98] on div at bounding box center [775, 203] width 161 height 322
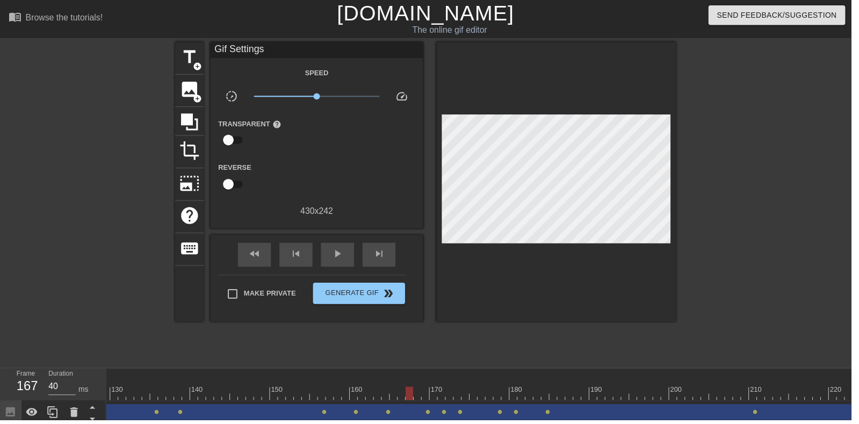
scroll to position [0, 1028]
click at [447, 392] on div at bounding box center [42, 396] width 1927 height 13
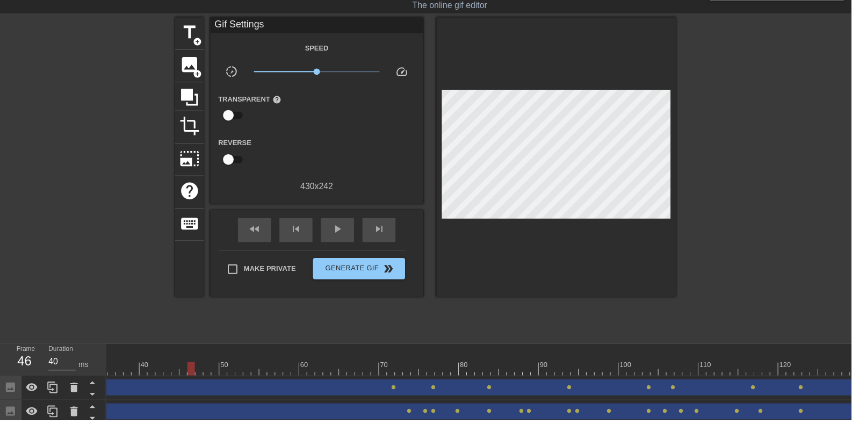
scroll to position [0, 0]
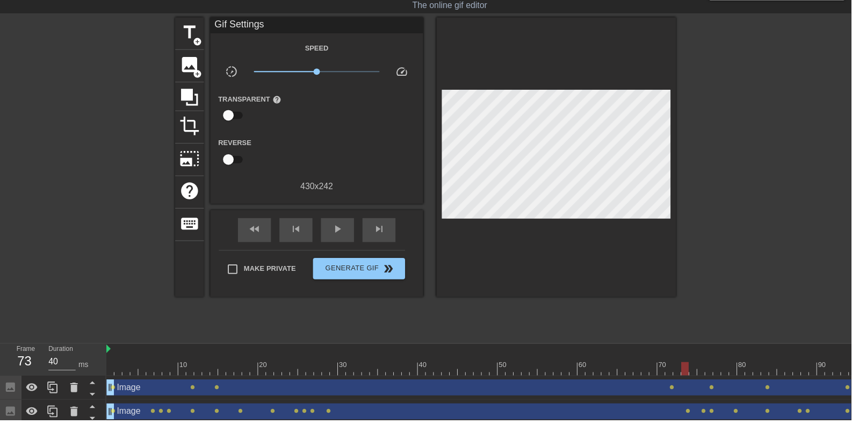
click at [332, 235] on div "play_arrow" at bounding box center [340, 232] width 33 height 24
click at [326, 235] on div "pause" at bounding box center [340, 232] width 33 height 24
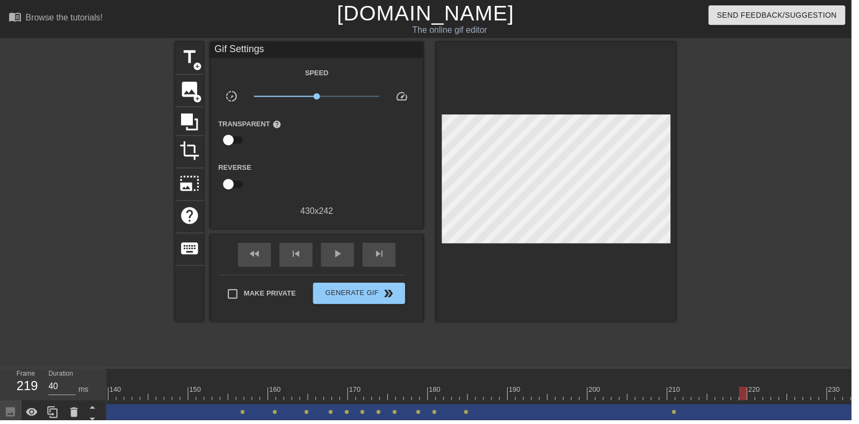
scroll to position [0, 1177]
type input "40"
click at [198, 91] on span "image" at bounding box center [191, 90] width 20 height 20
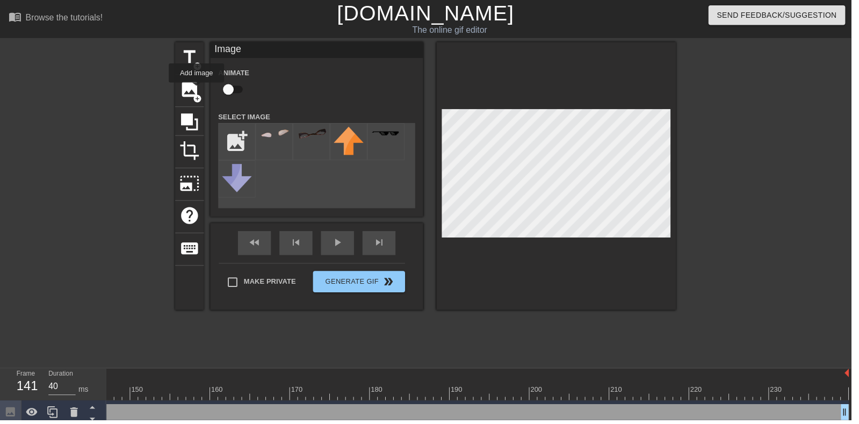
click at [230, 89] on input "checkbox" at bounding box center [230, 90] width 61 height 20
checkbox input "true"
click at [241, 128] on input "file" at bounding box center [239, 143] width 37 height 37
type input "C:\fakepath\98767896546788.png"
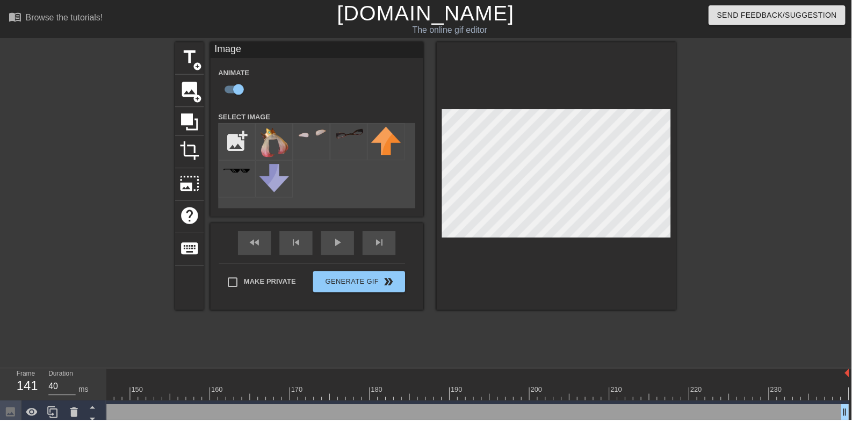
click at [278, 132] on img at bounding box center [277, 144] width 30 height 32
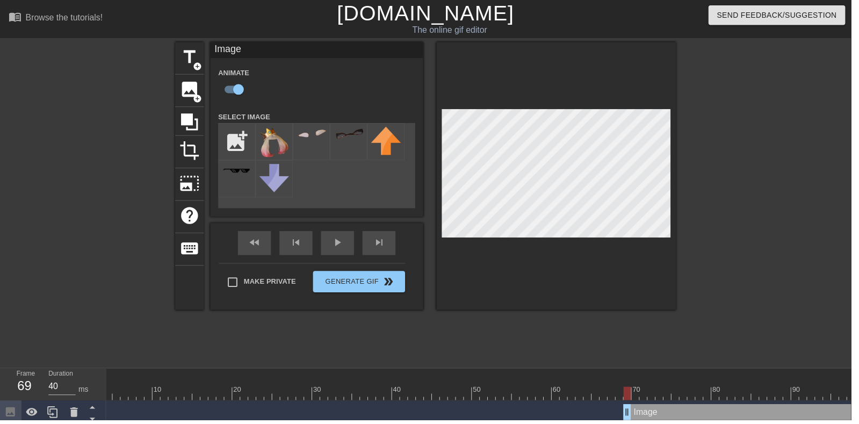
scroll to position [0, 0]
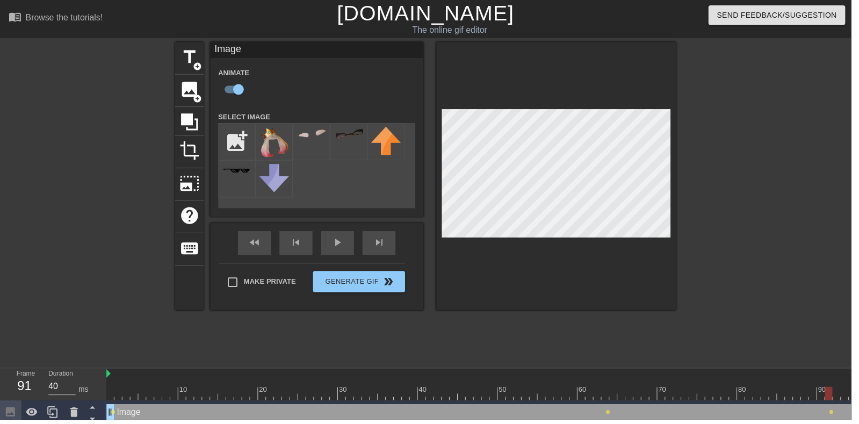
click at [689, 389] on div at bounding box center [690, 392] width 2 height 11
click at [554, 394] on div at bounding box center [748, 396] width 1927 height 13
click at [809, 182] on div at bounding box center [775, 203] width 161 height 322
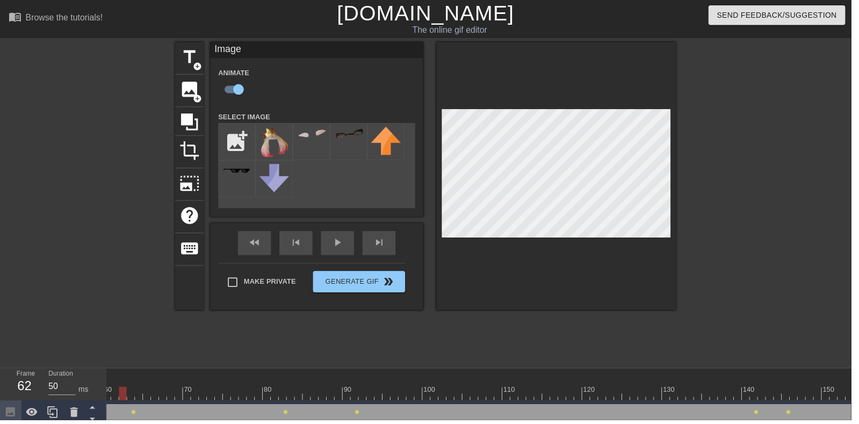
click at [337, 249] on div "play_arrow" at bounding box center [340, 245] width 33 height 24
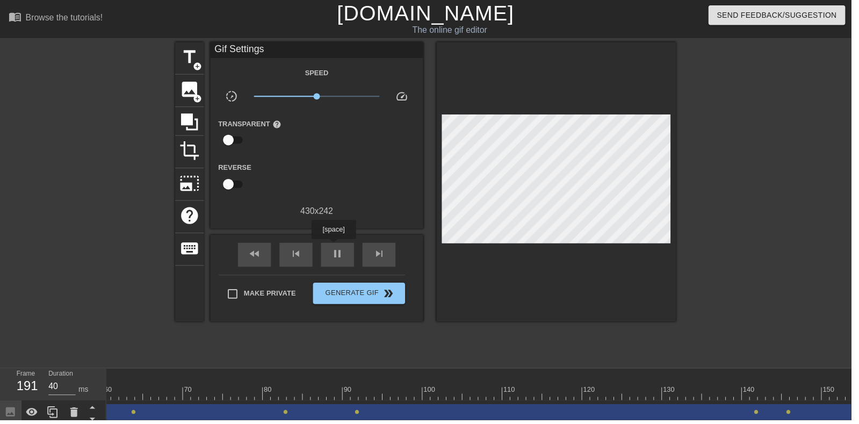
click at [327, 261] on div "pause" at bounding box center [340, 257] width 33 height 24
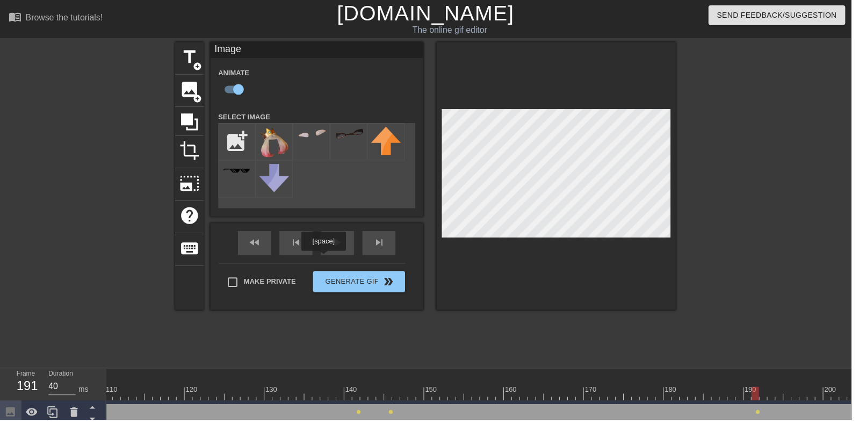
scroll to position [0, 888]
click at [765, 392] on div at bounding box center [183, 396] width 1927 height 13
click at [483, 389] on div at bounding box center [483, 392] width 2 height 11
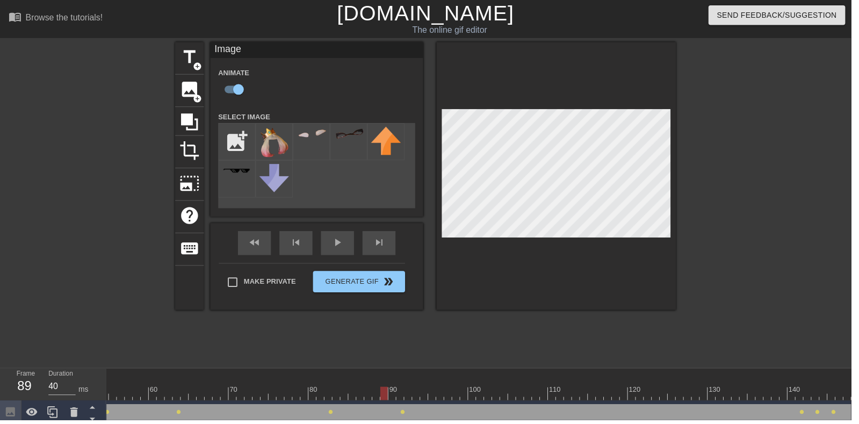
click at [385, 391] on div at bounding box center [388, 396] width 8 height 13
click at [768, 399] on div at bounding box center [637, 396] width 1927 height 13
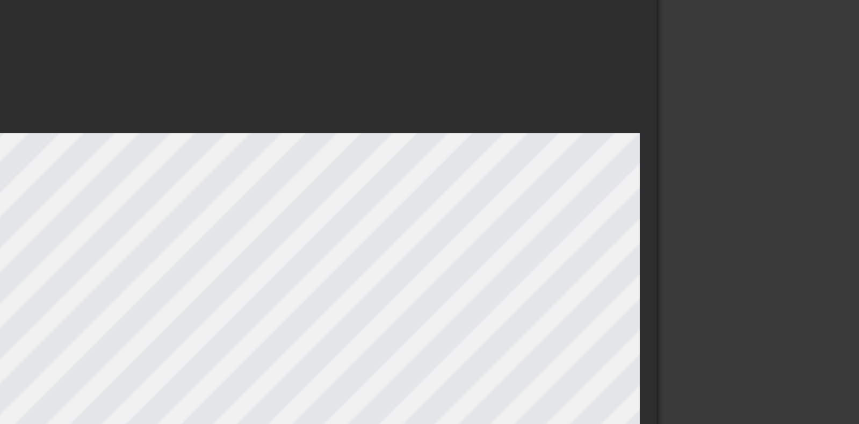
click at [720, 124] on div at bounding box center [775, 203] width 161 height 322
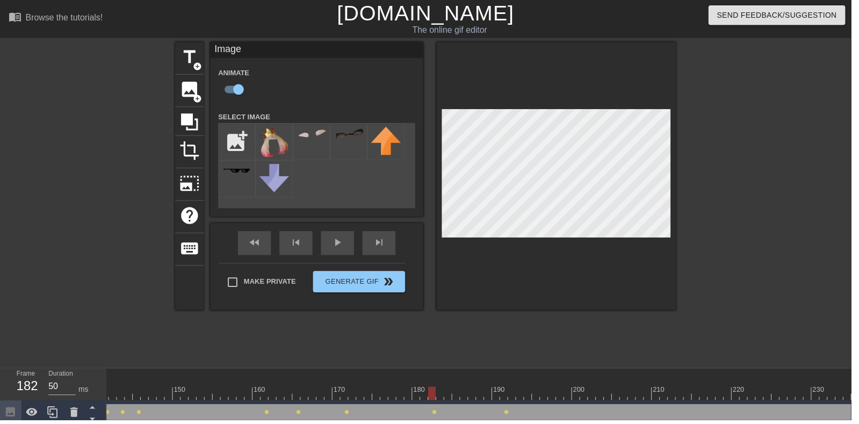
scroll to position [0, 1152]
click at [338, 247] on div "play_arrow" at bounding box center [340, 245] width 33 height 24
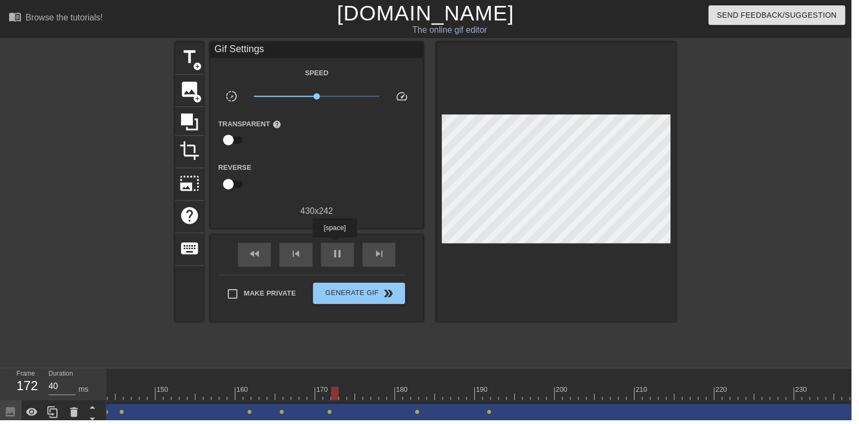
click at [338, 247] on div "pause" at bounding box center [340, 257] width 33 height 24
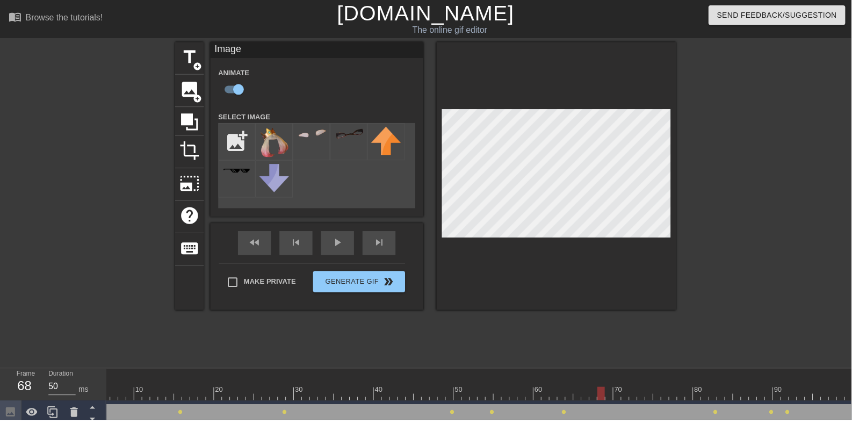
scroll to position [0, 42]
click at [344, 246] on div "play_arrow" at bounding box center [340, 245] width 33 height 24
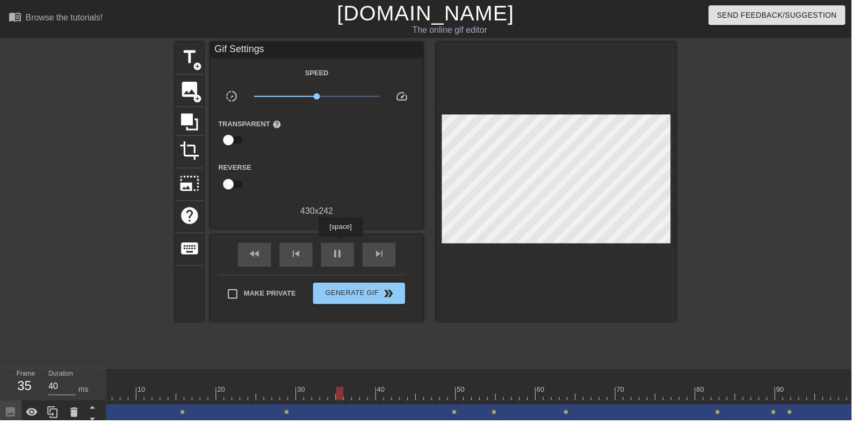
click at [344, 258] on span "pause" at bounding box center [340, 256] width 13 height 13
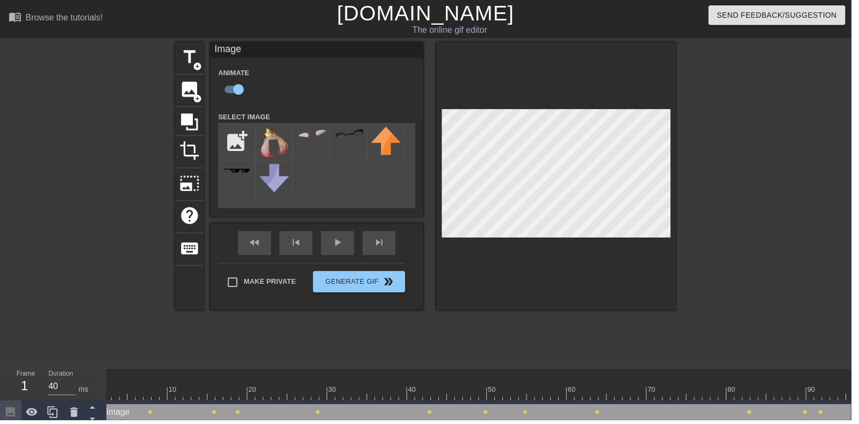
scroll to position [0, 0]
click at [333, 245] on div "fast_rewind skip_previous play_arrow skip_next" at bounding box center [319, 245] width 175 height 40
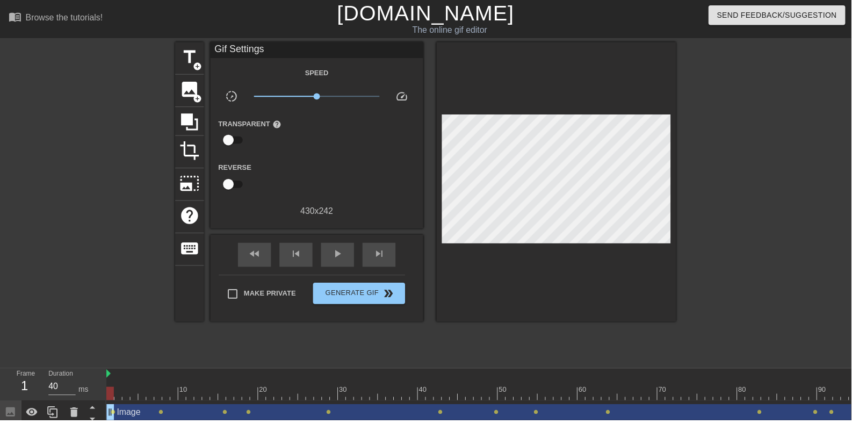
click at [343, 249] on div "play_arrow" at bounding box center [340, 257] width 33 height 24
click at [338, 249] on div "pause" at bounding box center [340, 257] width 33 height 24
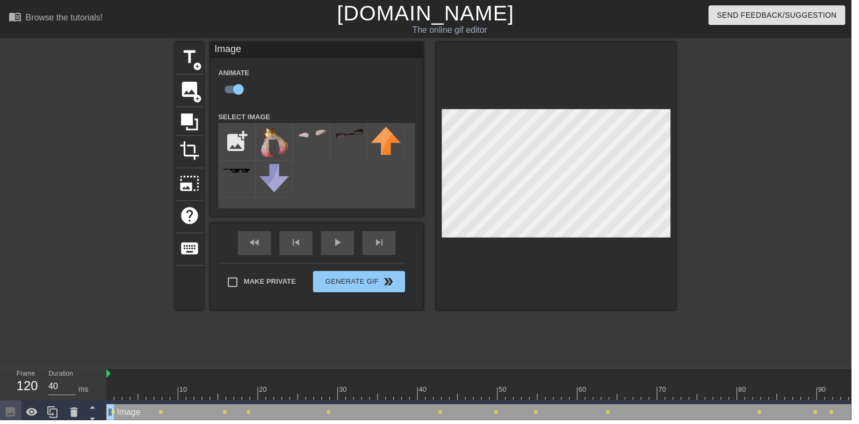
click at [644, 398] on div at bounding box center [292, 396] width 1927 height 13
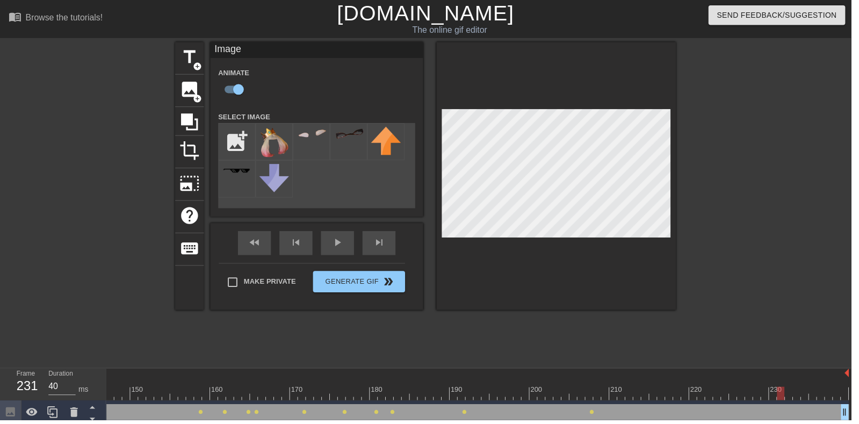
scroll to position [0, 1173]
click at [343, 246] on div "play_arrow" at bounding box center [340, 245] width 33 height 24
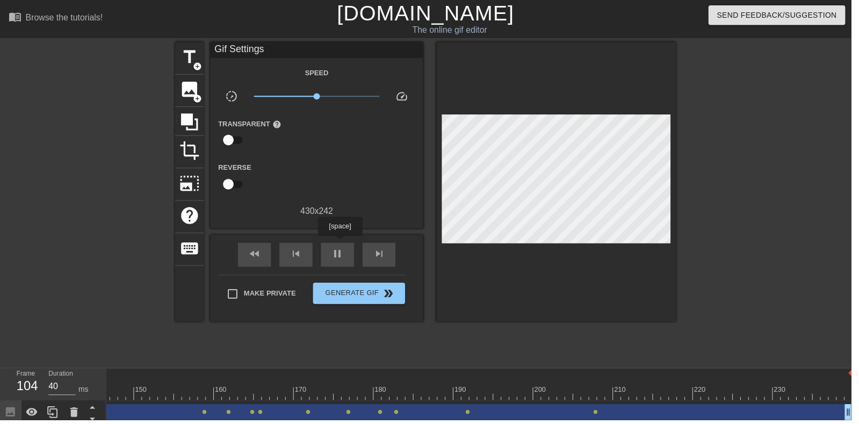
click at [340, 260] on span "pause" at bounding box center [340, 256] width 13 height 13
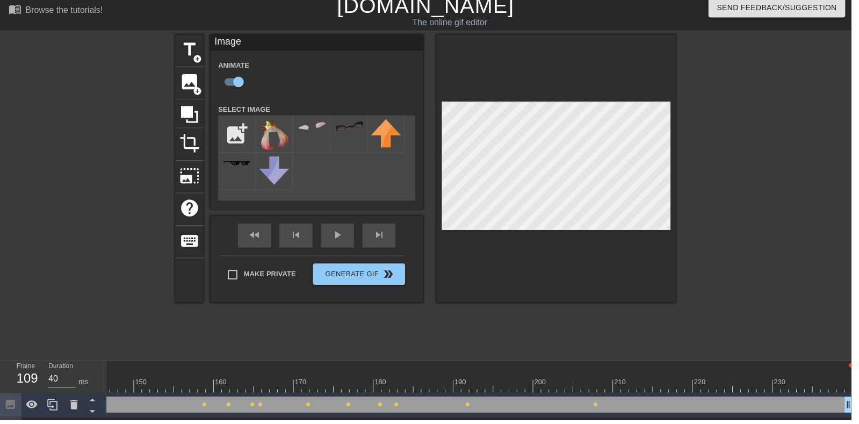
scroll to position [0, 0]
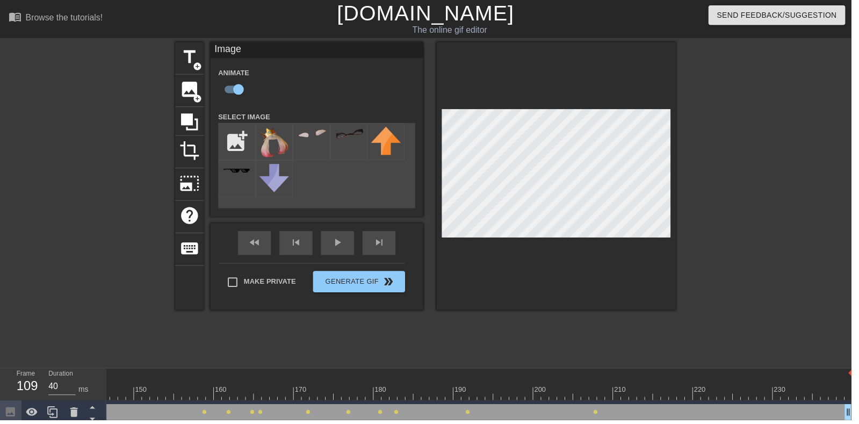
click at [461, 399] on div at bounding box center [640, 396] width 1927 height 13
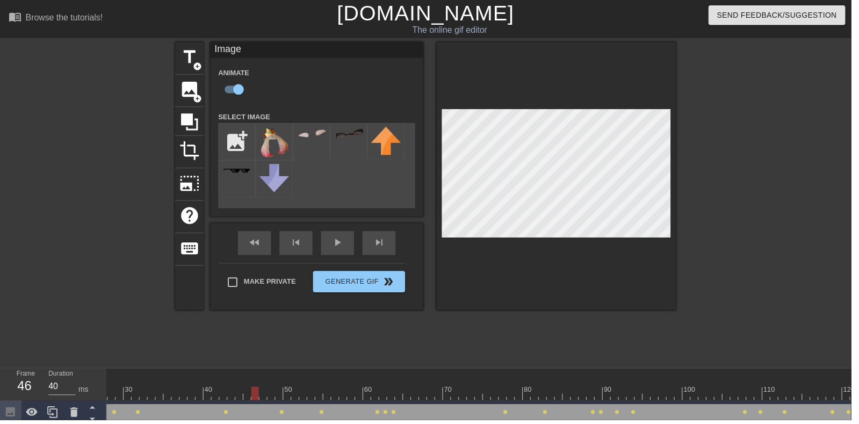
scroll to position [0, 0]
click at [337, 243] on div "fast_rewind skip_previous play_arrow skip_next" at bounding box center [319, 245] width 175 height 40
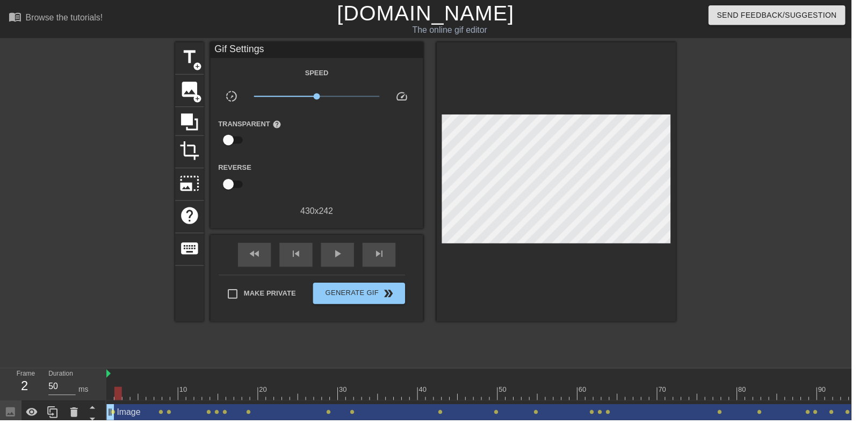
click at [337, 248] on div "play_arrow" at bounding box center [340, 257] width 33 height 24
click at [338, 251] on span "pause" at bounding box center [340, 256] width 13 height 13
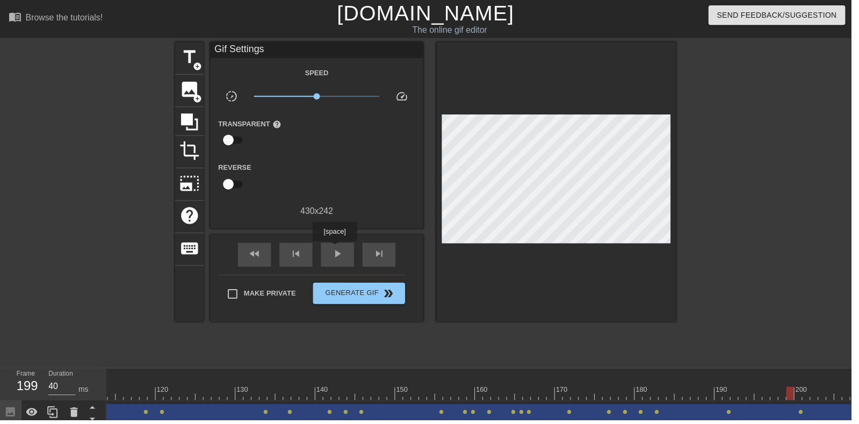
scroll to position [0, 1177]
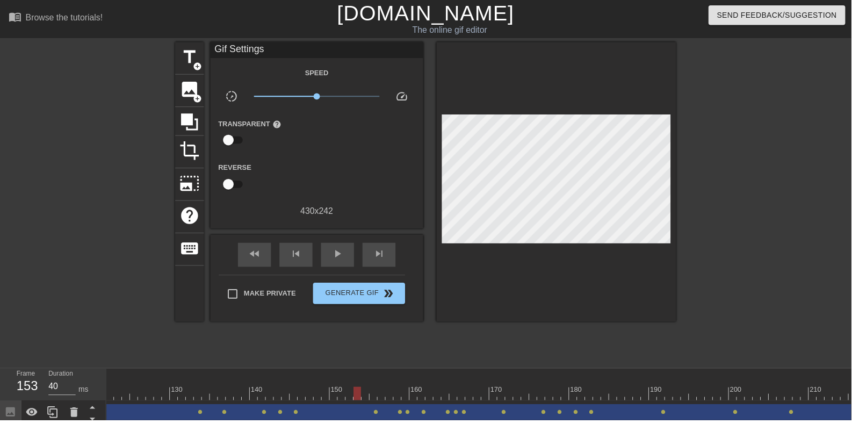
scroll to position [0, 976]
click at [340, 260] on span "play_arrow" at bounding box center [340, 256] width 13 height 13
click at [335, 254] on span "pause" at bounding box center [340, 256] width 13 height 13
click at [644, 391] on div at bounding box center [94, 396] width 1927 height 13
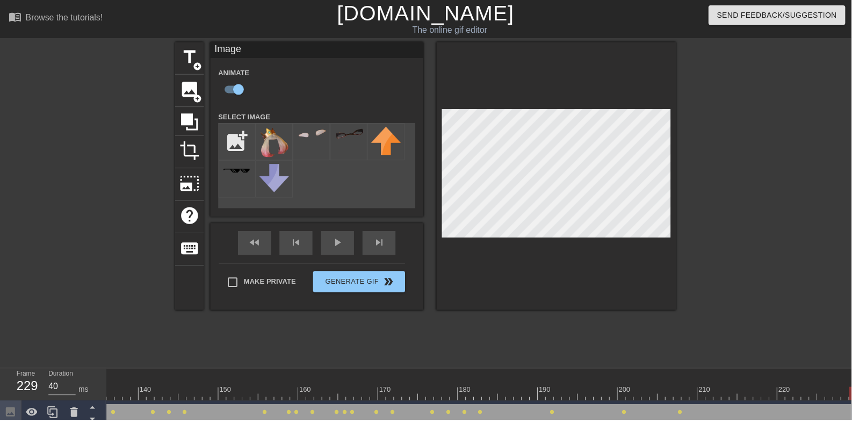
click at [340, 242] on div "fast_rewind skip_previous play_arrow skip_next" at bounding box center [319, 245] width 175 height 40
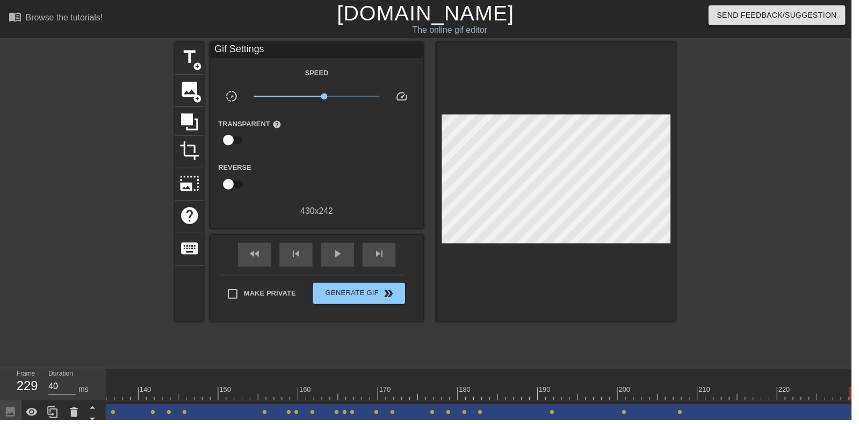
click at [342, 251] on span "play_arrow" at bounding box center [340, 256] width 13 height 13
type input "40"
click at [334, 297] on span "Generate Gif double_arrow" at bounding box center [362, 296] width 84 height 13
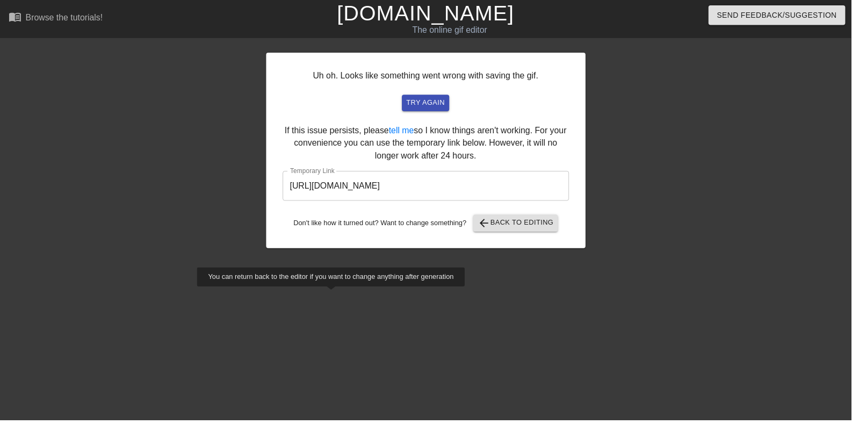
click at [445, 193] on input "https://www.gifntext.com/temp_generations/5c2A7PF0.gif" at bounding box center [429, 188] width 289 height 30
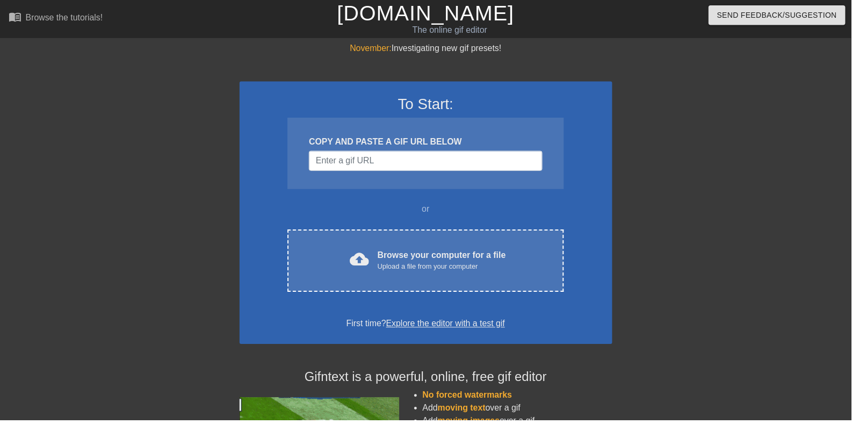
click at [405, 288] on div "cloud_upload Browse your computer for a file Upload a file from your computer C…" at bounding box center [429, 263] width 278 height 63
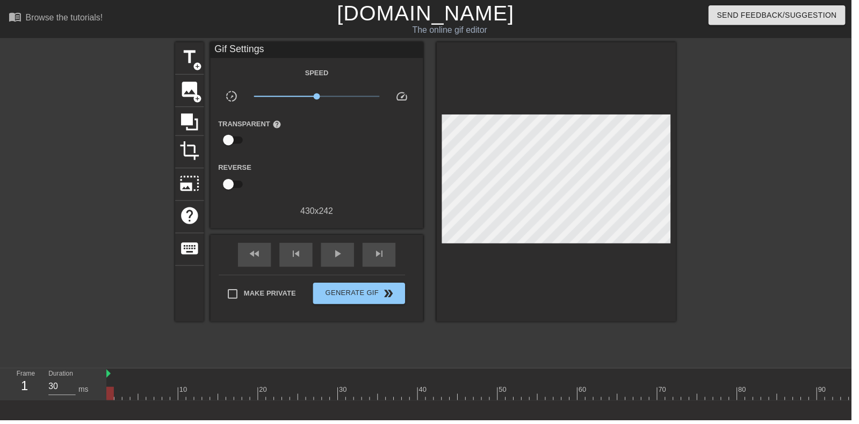
scroll to position [9, 0]
click at [353, 248] on div "play_arrow" at bounding box center [340, 257] width 33 height 24
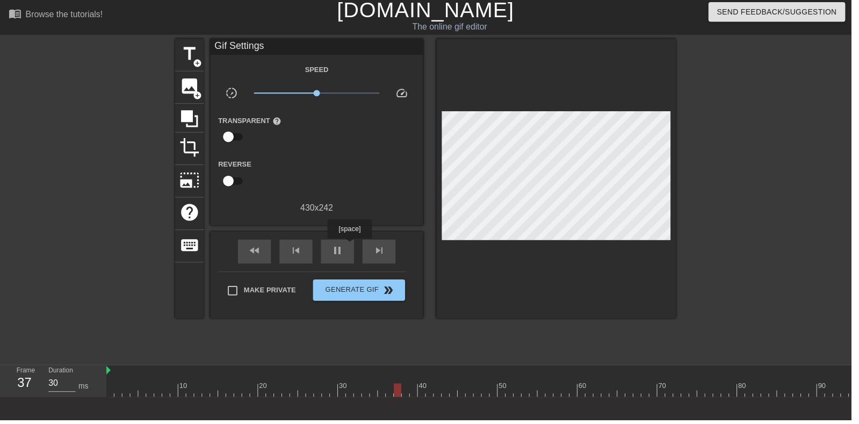
scroll to position [51, 0]
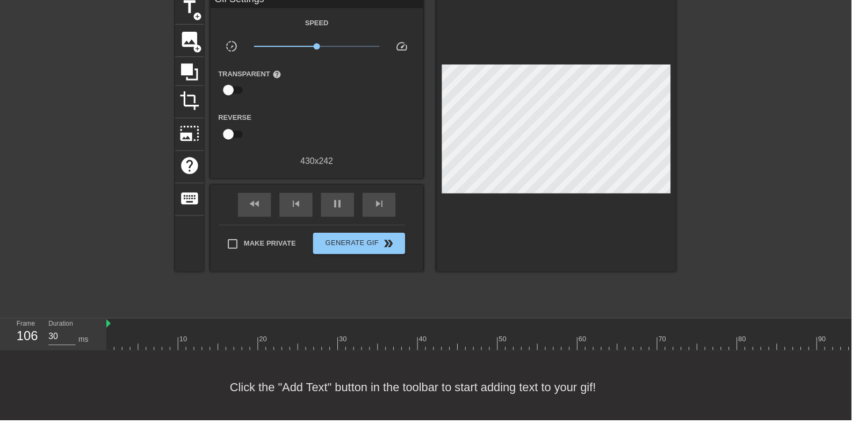
click at [343, 200] on span "pause" at bounding box center [340, 205] width 13 height 13
click at [333, 206] on div "play_arrow" at bounding box center [340, 207] width 33 height 24
click at [328, 201] on div "pause" at bounding box center [340, 207] width 33 height 24
click at [327, 202] on div "play_arrow" at bounding box center [340, 207] width 33 height 24
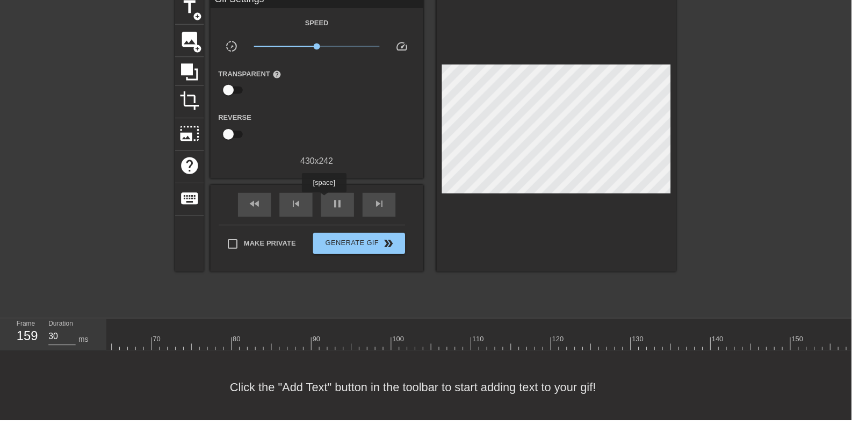
click at [326, 206] on div "pause" at bounding box center [340, 207] width 33 height 24
click at [350, 203] on div "play_arrow" at bounding box center [340, 207] width 33 height 24
click at [344, 209] on span "pause" at bounding box center [340, 205] width 13 height 13
click at [343, 209] on span "play_arrow" at bounding box center [340, 205] width 13 height 13
type input "30"
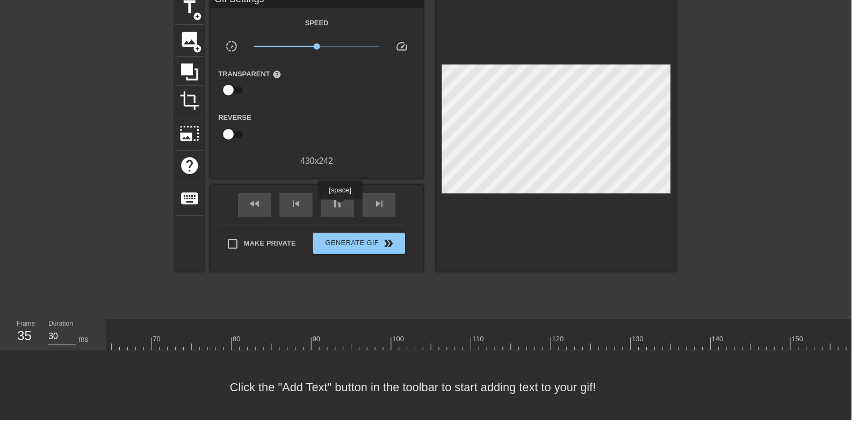
click at [344, 209] on span "pause" at bounding box center [340, 205] width 13 height 13
